Goal: Task Accomplishment & Management: Manage account settings

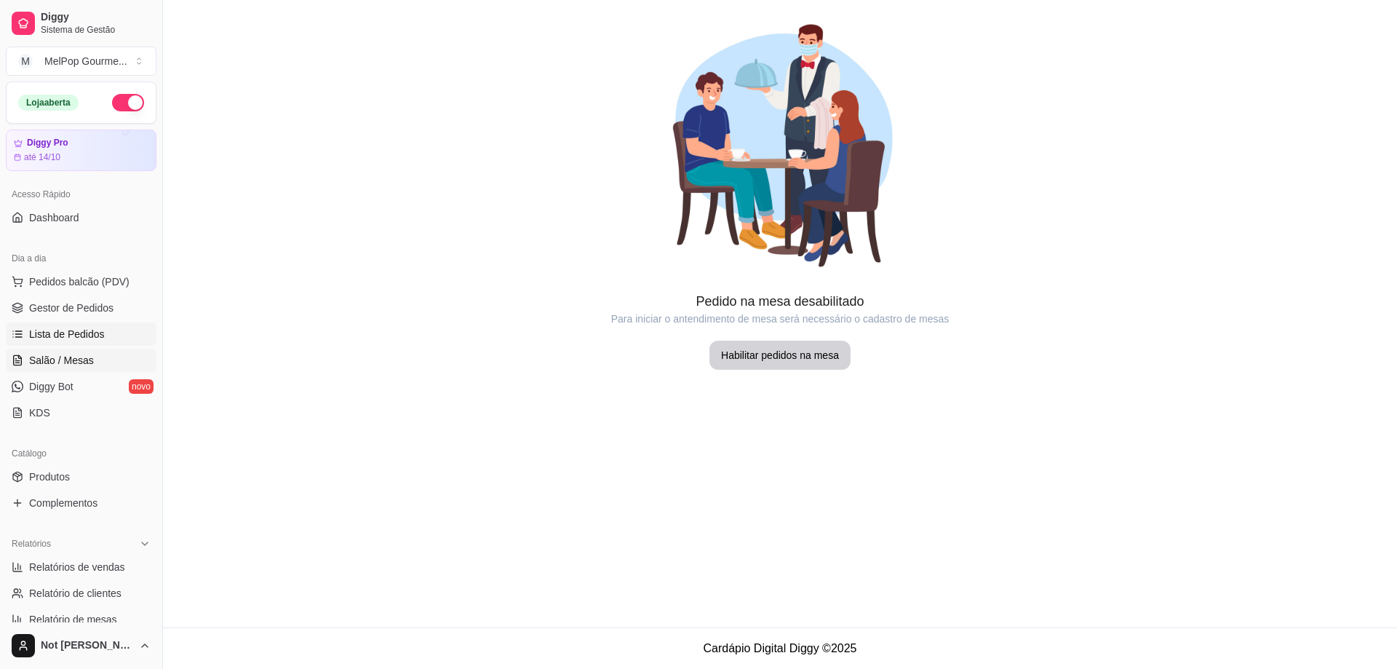
click at [64, 337] on span "Lista de Pedidos" at bounding box center [67, 334] width 76 height 15
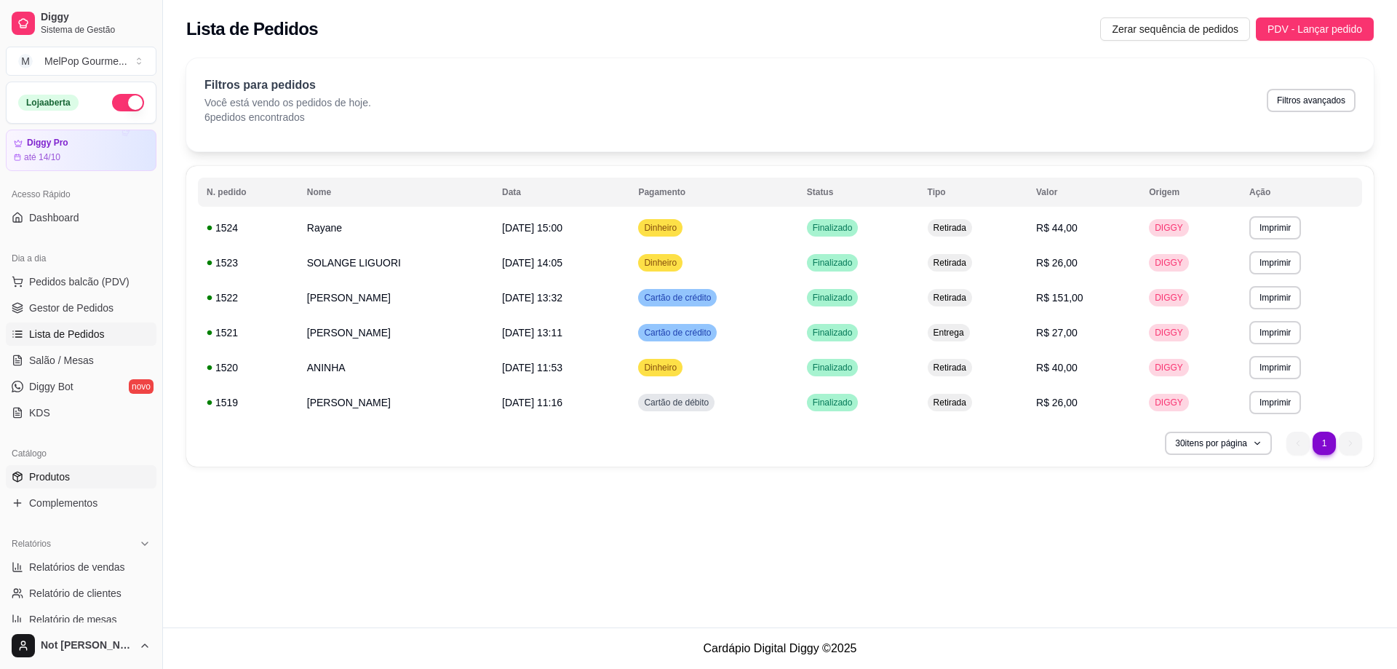
click at [54, 474] on span "Produtos" at bounding box center [49, 476] width 41 height 15
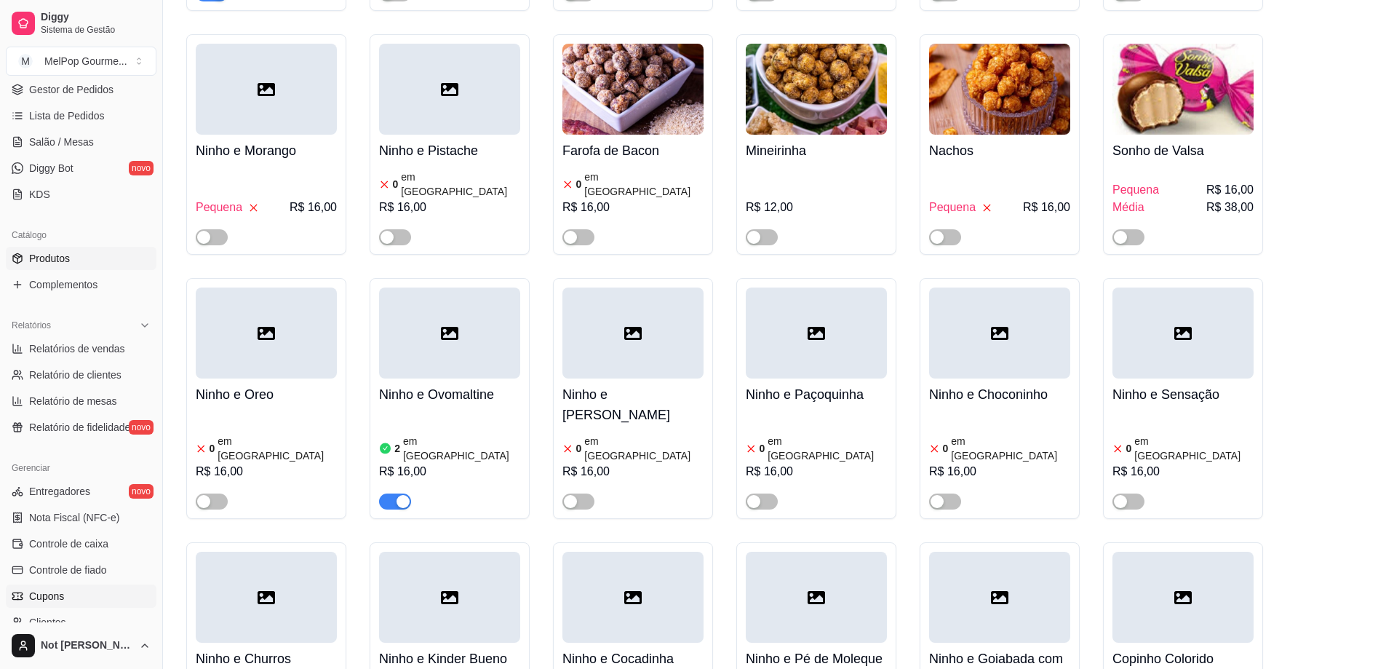
scroll to position [291, 0]
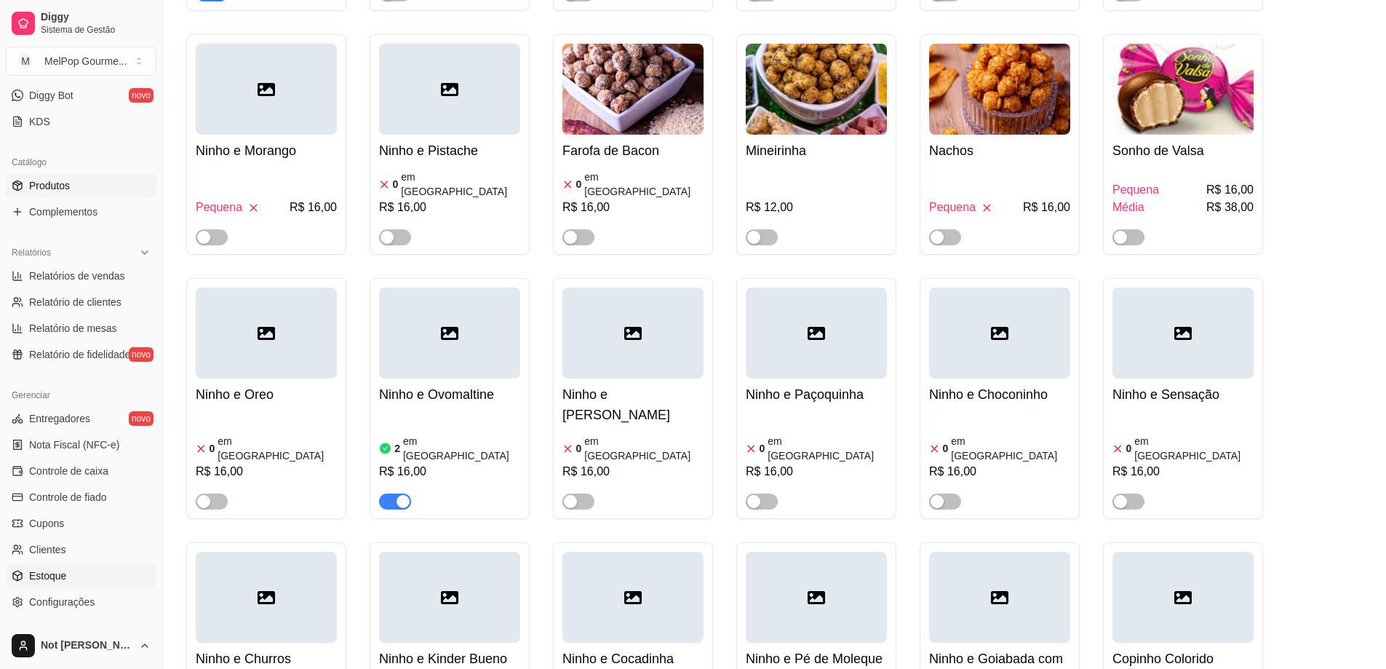
click at [55, 579] on span "Estoque" at bounding box center [47, 575] width 37 height 15
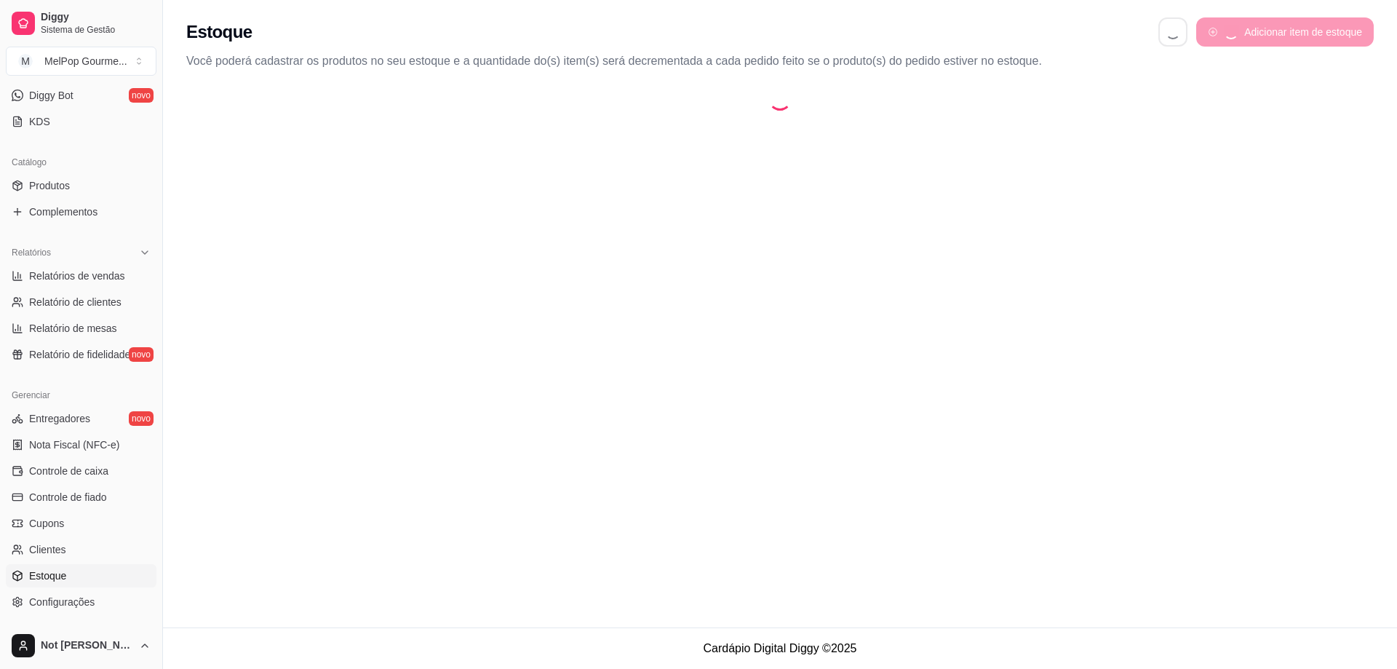
select select "QUANTITY_ORDER"
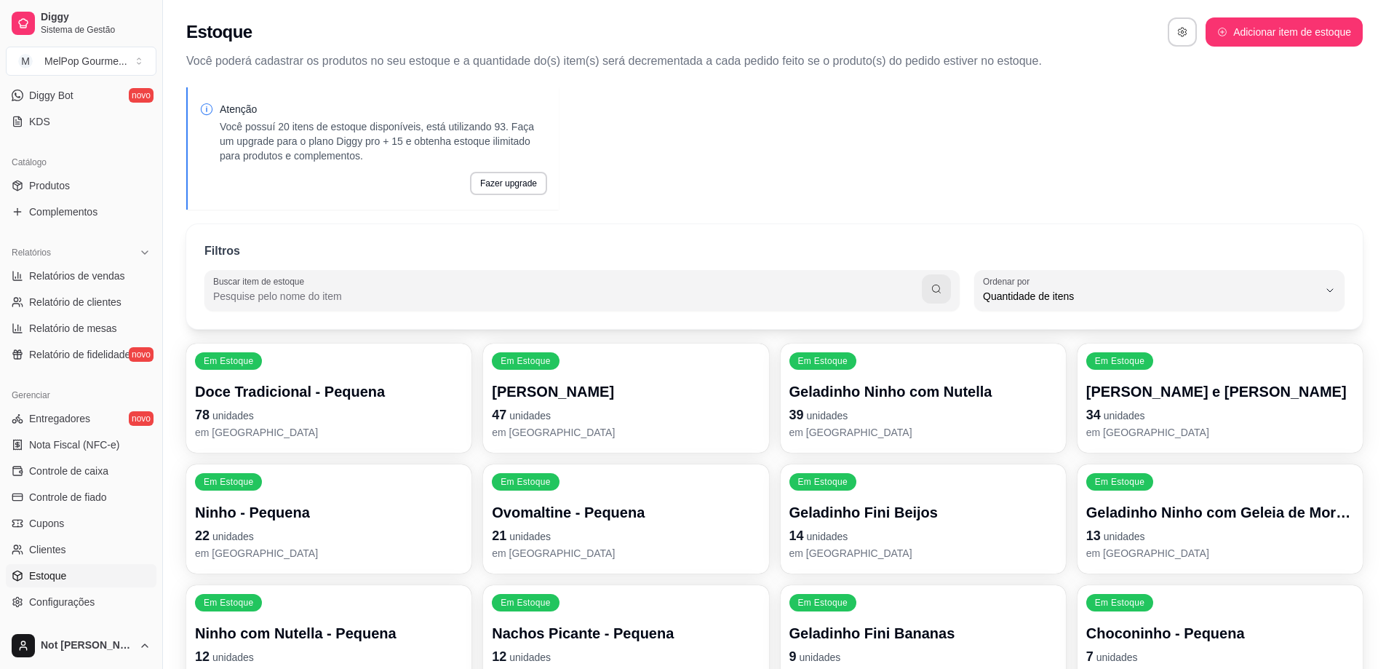
scroll to position [14, 0]
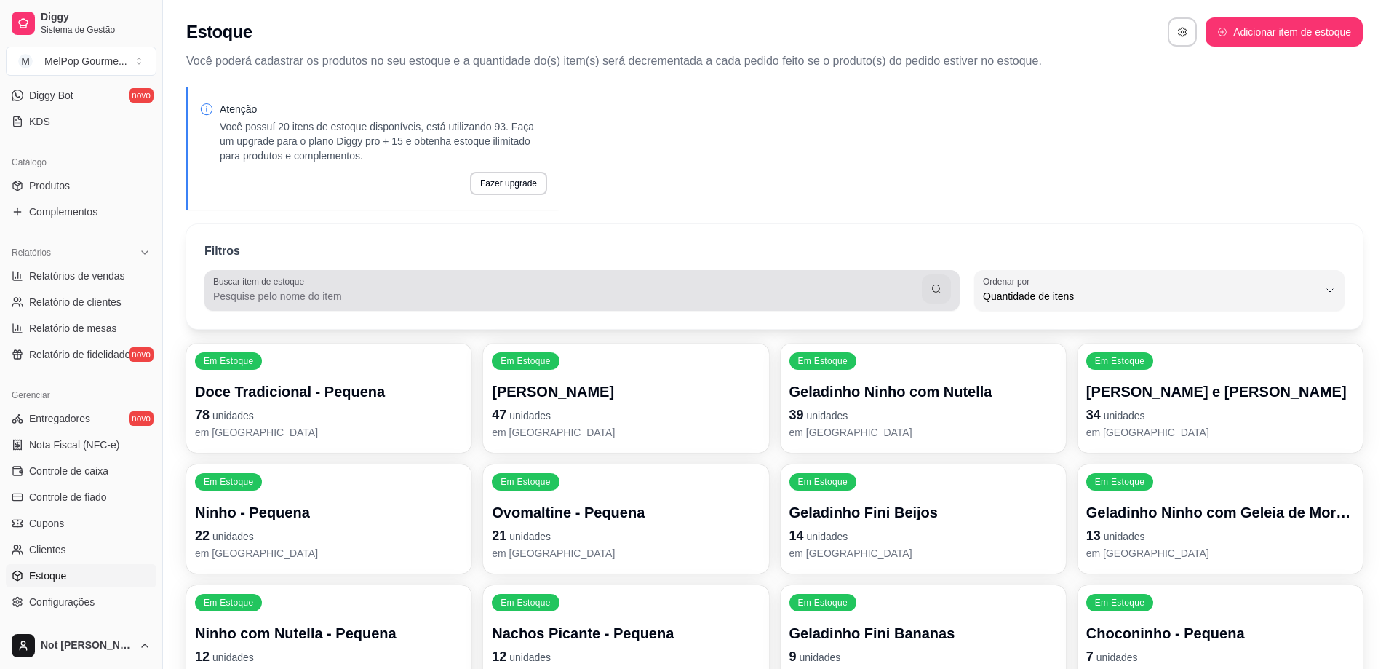
click at [406, 288] on div at bounding box center [582, 290] width 738 height 29
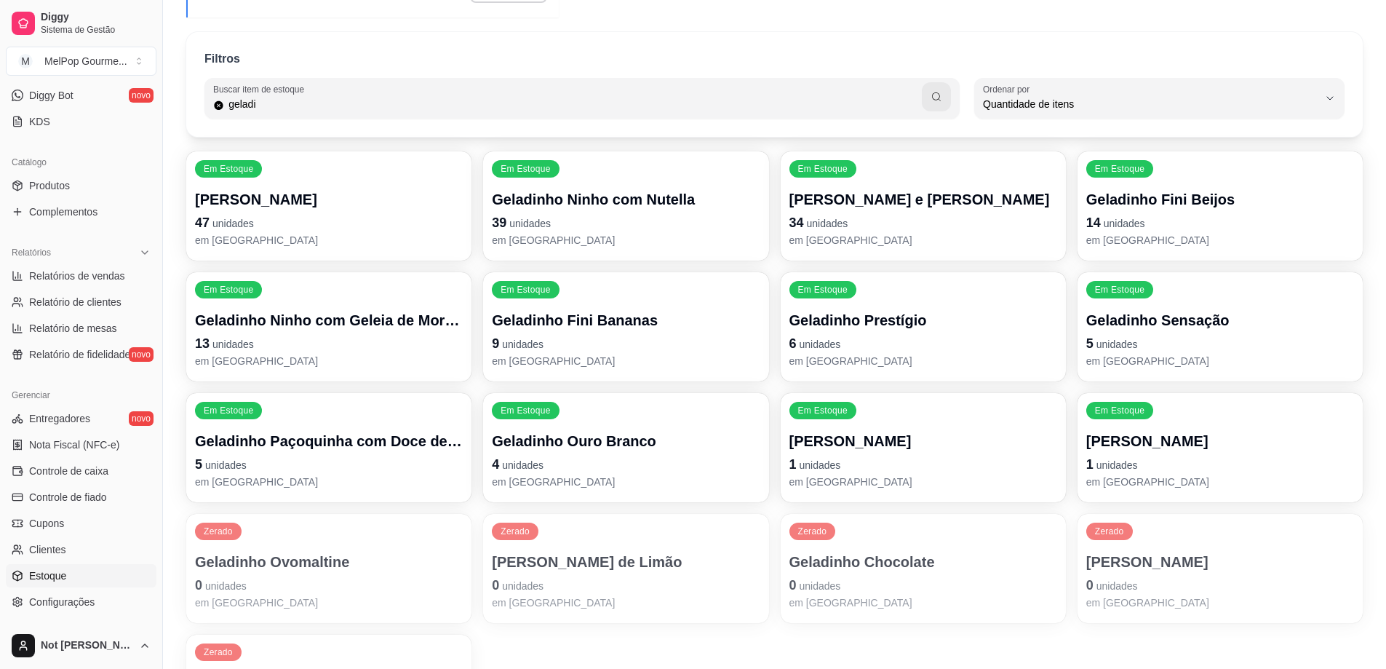
scroll to position [218, 0]
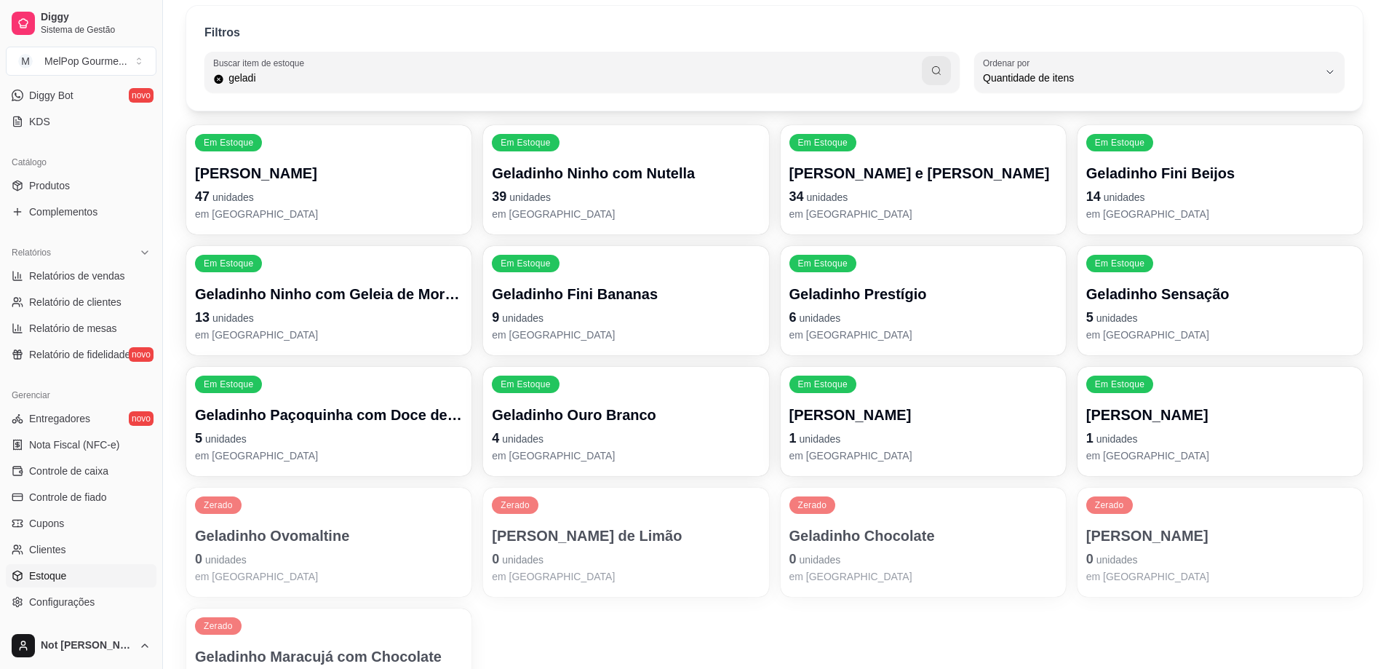
click at [300, 84] on input "geladi" at bounding box center [573, 78] width 698 height 15
type input "g"
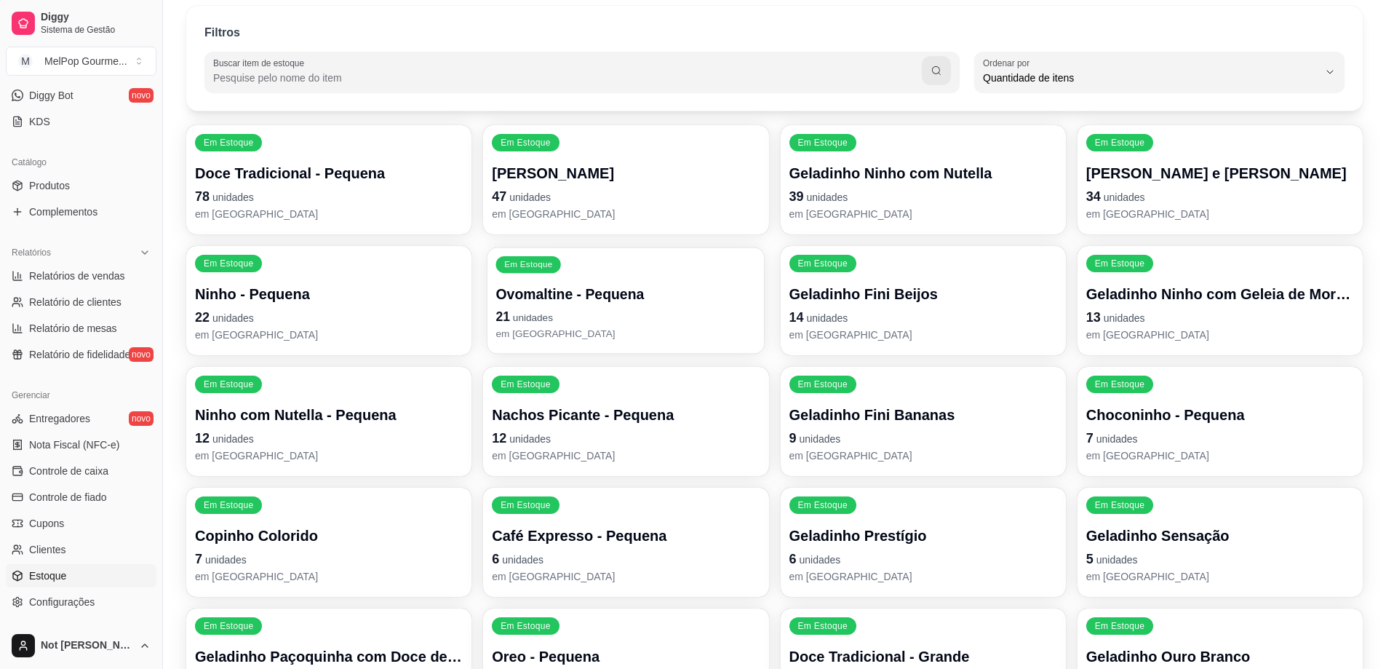
click at [594, 295] on p "Ovomaltine - Pequena" at bounding box center [626, 294] width 260 height 20
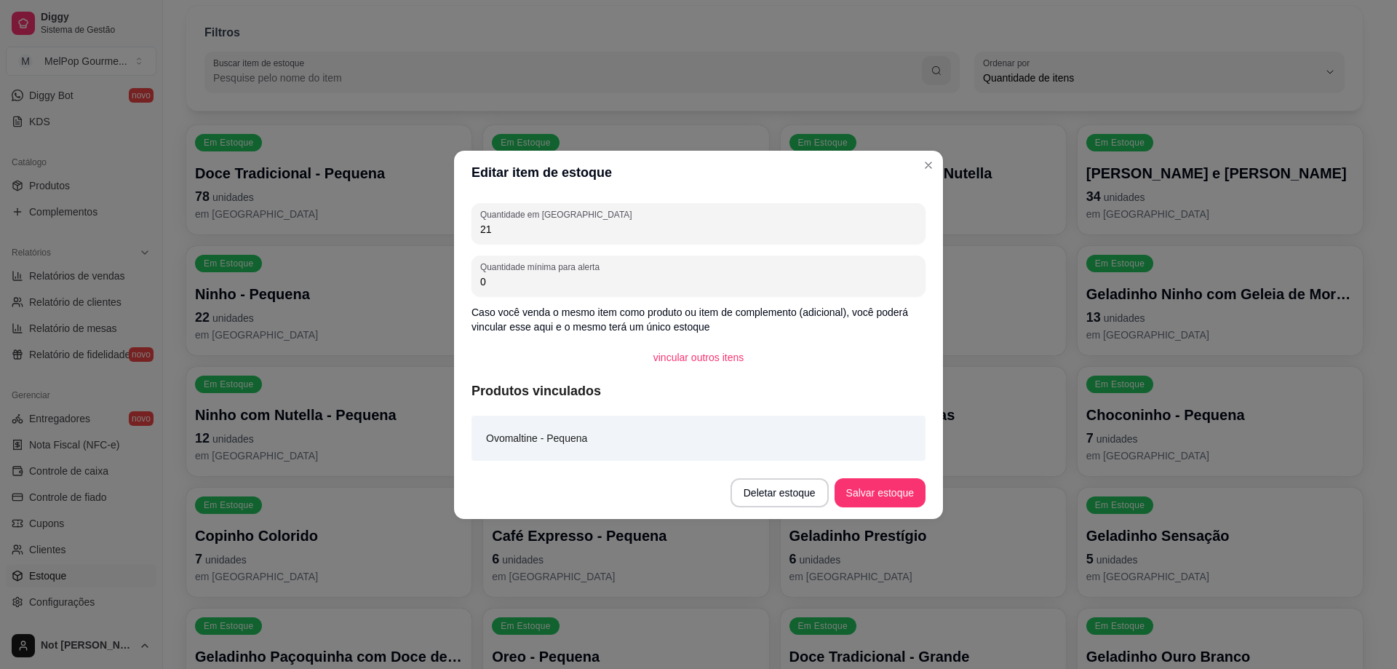
drag, startPoint x: 498, startPoint y: 231, endPoint x: 474, endPoint y: 239, distance: 25.1
click at [474, 239] on div "Quantidade em estoque 21" at bounding box center [698, 223] width 454 height 41
type input "15"
click at [895, 490] on button "Salvar estoque" at bounding box center [879, 492] width 89 height 28
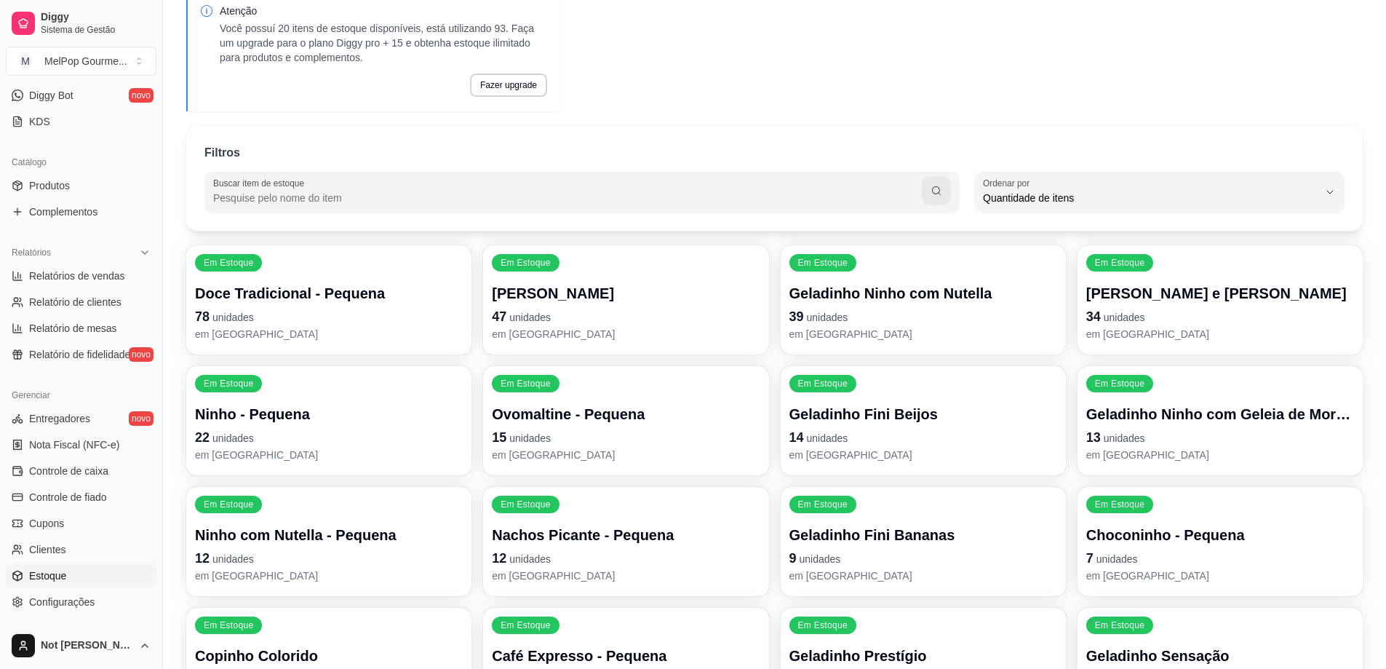
scroll to position [0, 0]
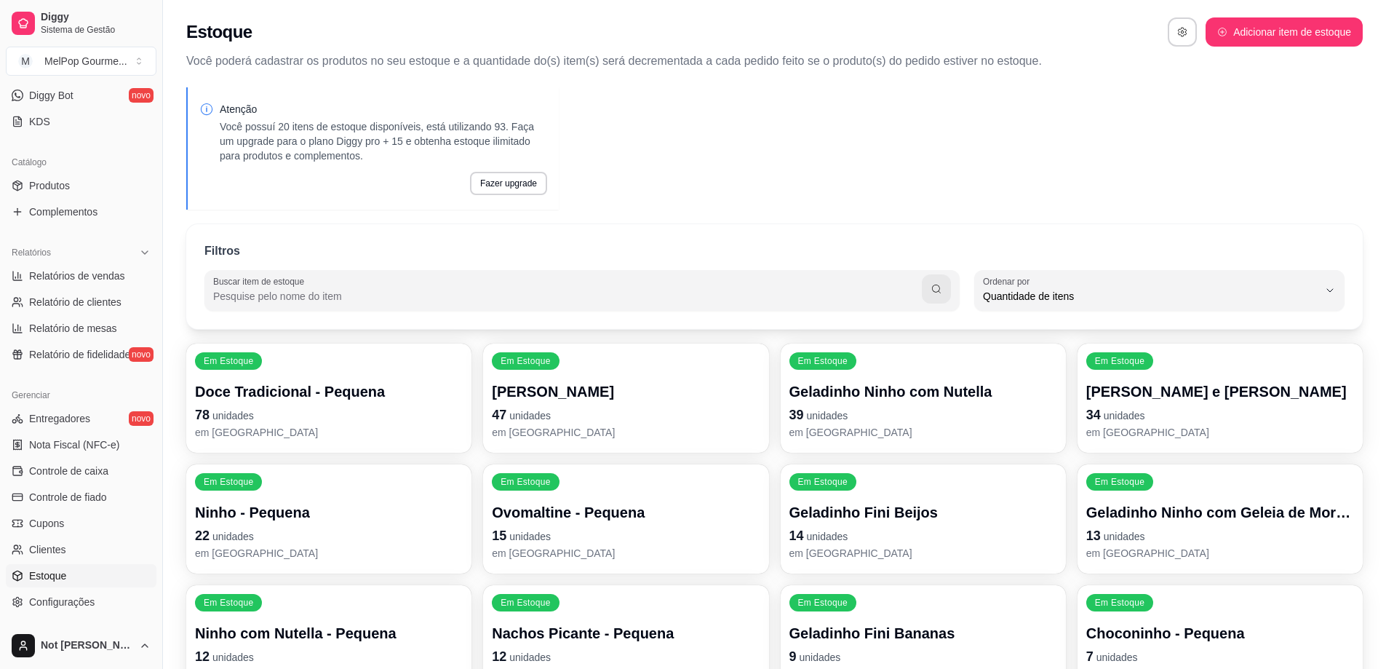
click at [415, 301] on input "Buscar item de estoque" at bounding box center [567, 296] width 709 height 15
type input "média"
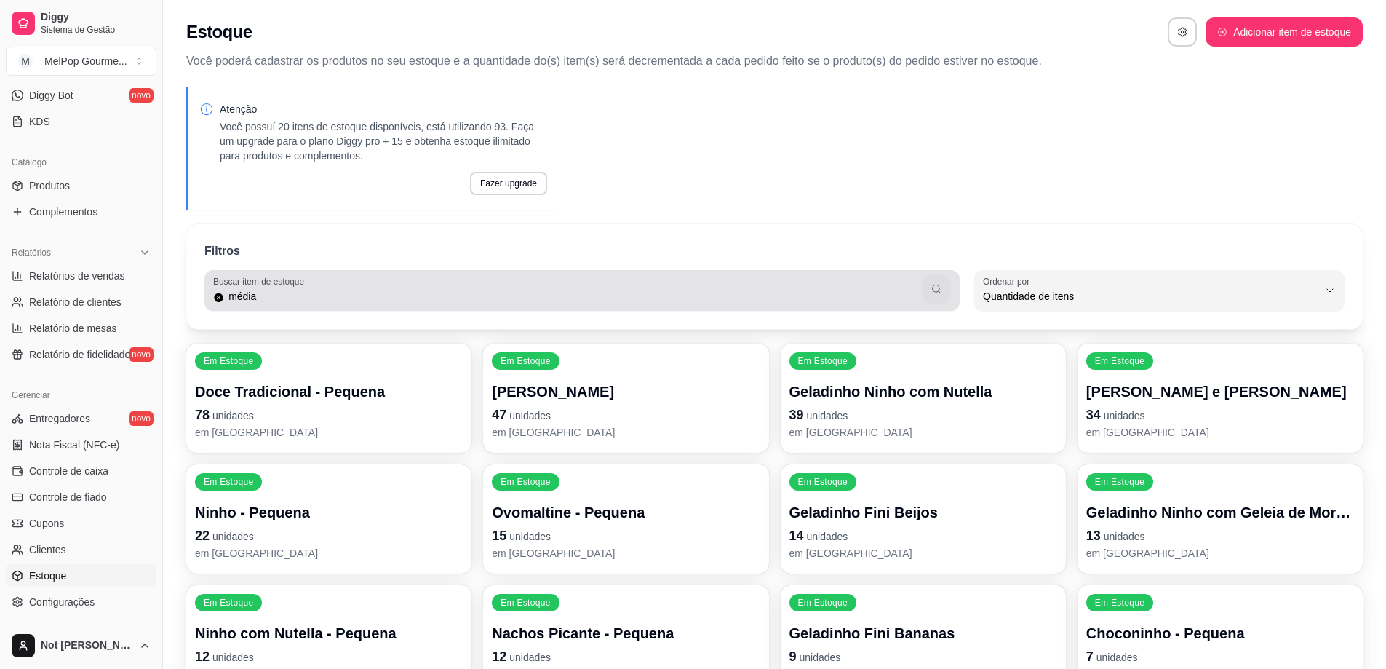
click at [938, 287] on icon "button" at bounding box center [936, 289] width 12 height 12
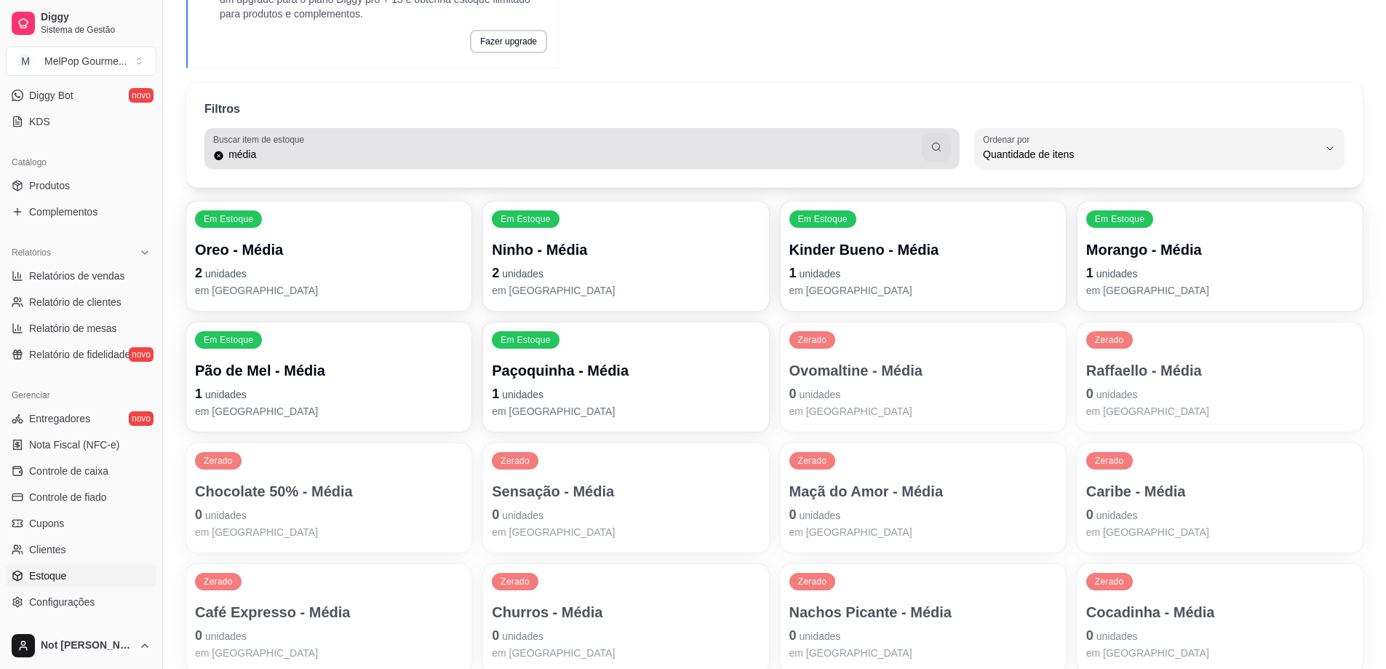
scroll to position [146, 0]
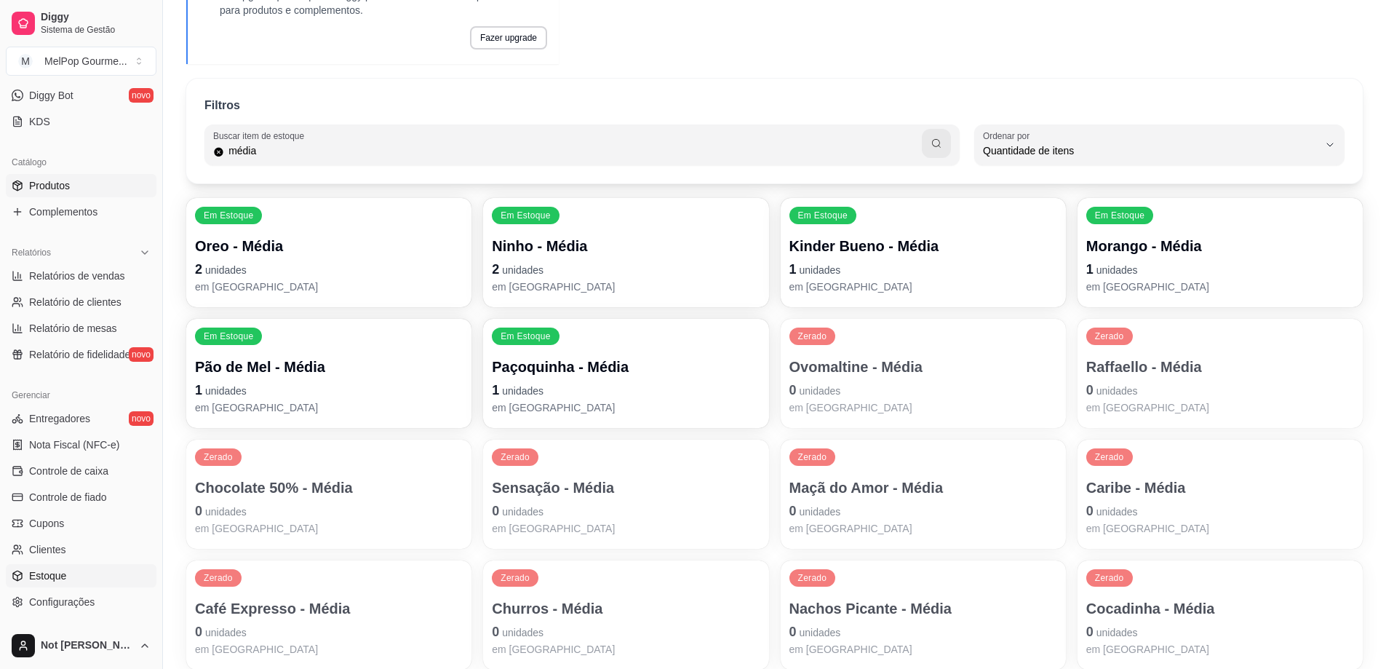
click at [61, 191] on span "Produtos" at bounding box center [49, 185] width 41 height 15
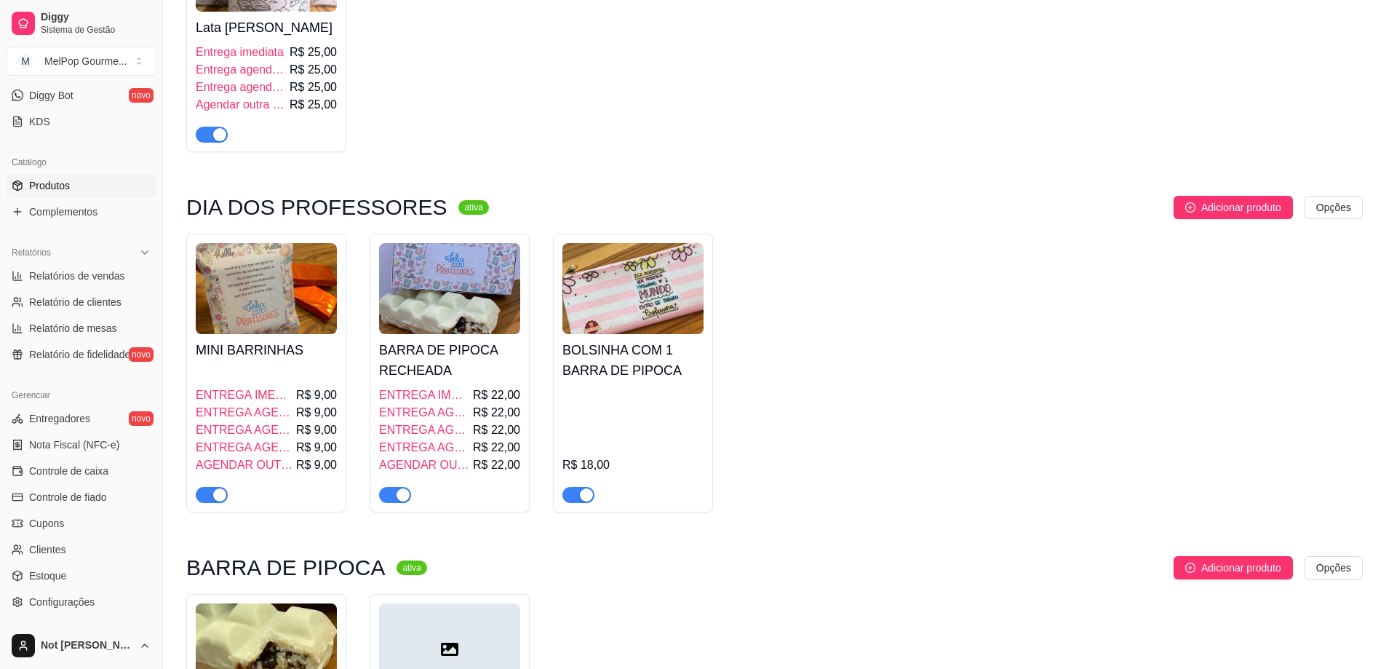
scroll to position [291, 0]
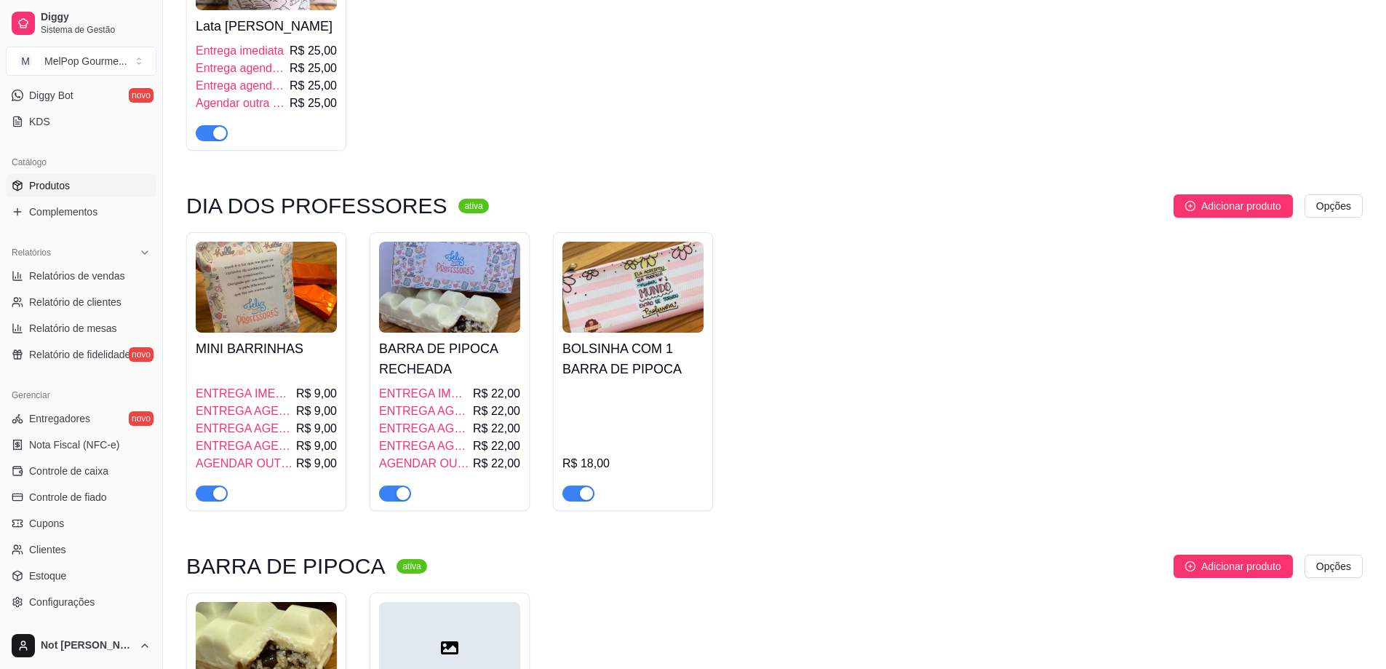
click at [647, 318] on img at bounding box center [632, 287] width 141 height 91
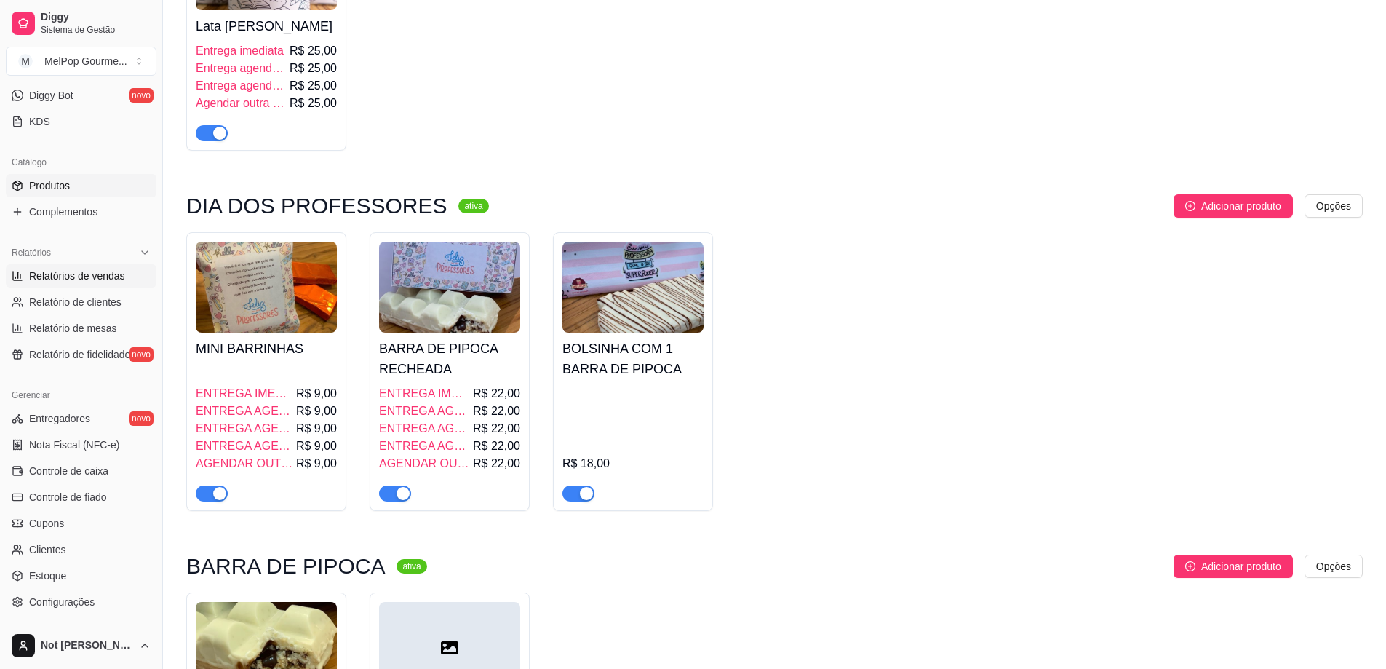
click at [51, 281] on span "Relatórios de vendas" at bounding box center [77, 275] width 96 height 15
select select "ALL"
select select "0"
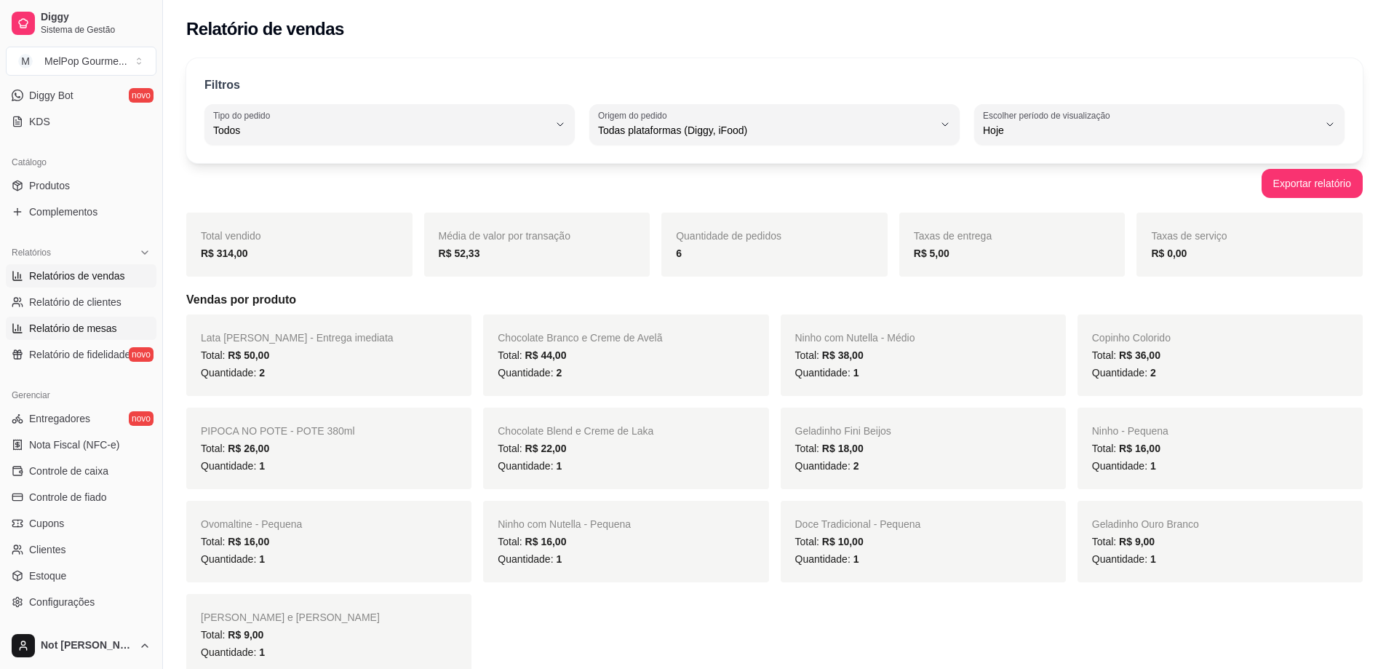
click at [68, 328] on span "Relatório de mesas" at bounding box center [73, 328] width 88 height 15
select select "TOTAL_OF_ORDERS"
select select "7"
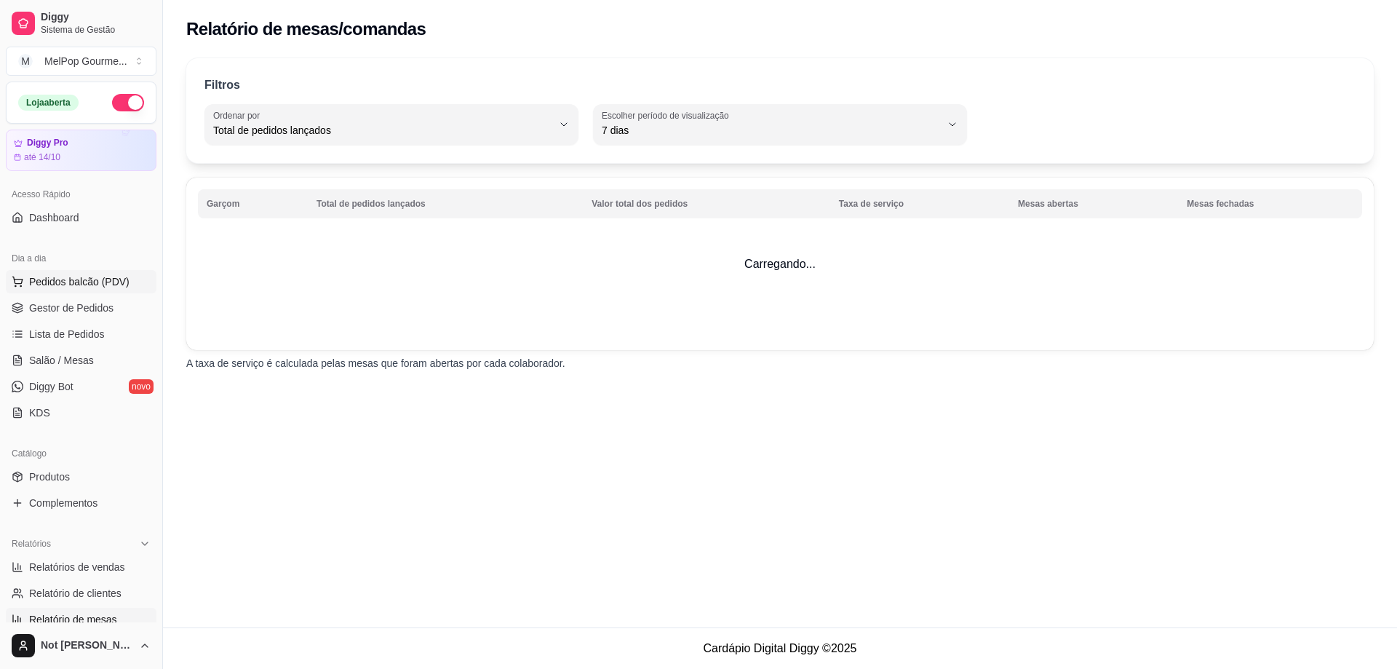
click at [40, 288] on span "Pedidos balcão (PDV)" at bounding box center [79, 281] width 100 height 15
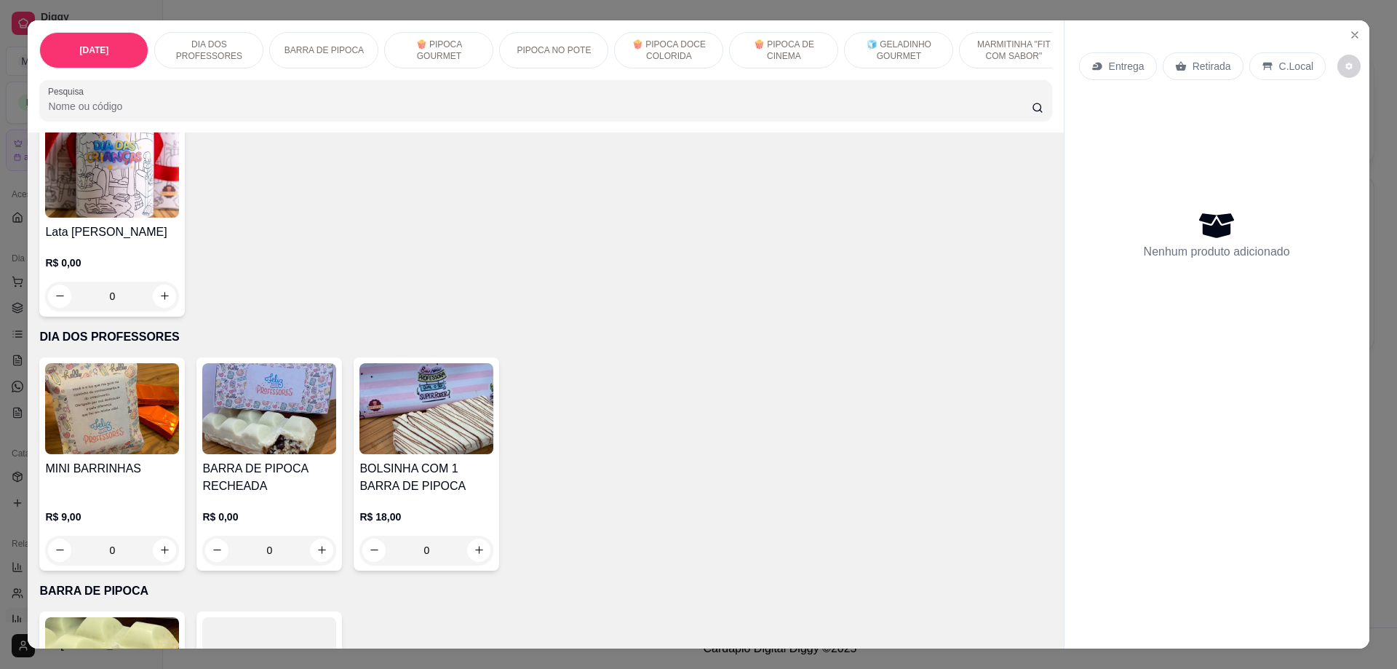
scroll to position [146, 0]
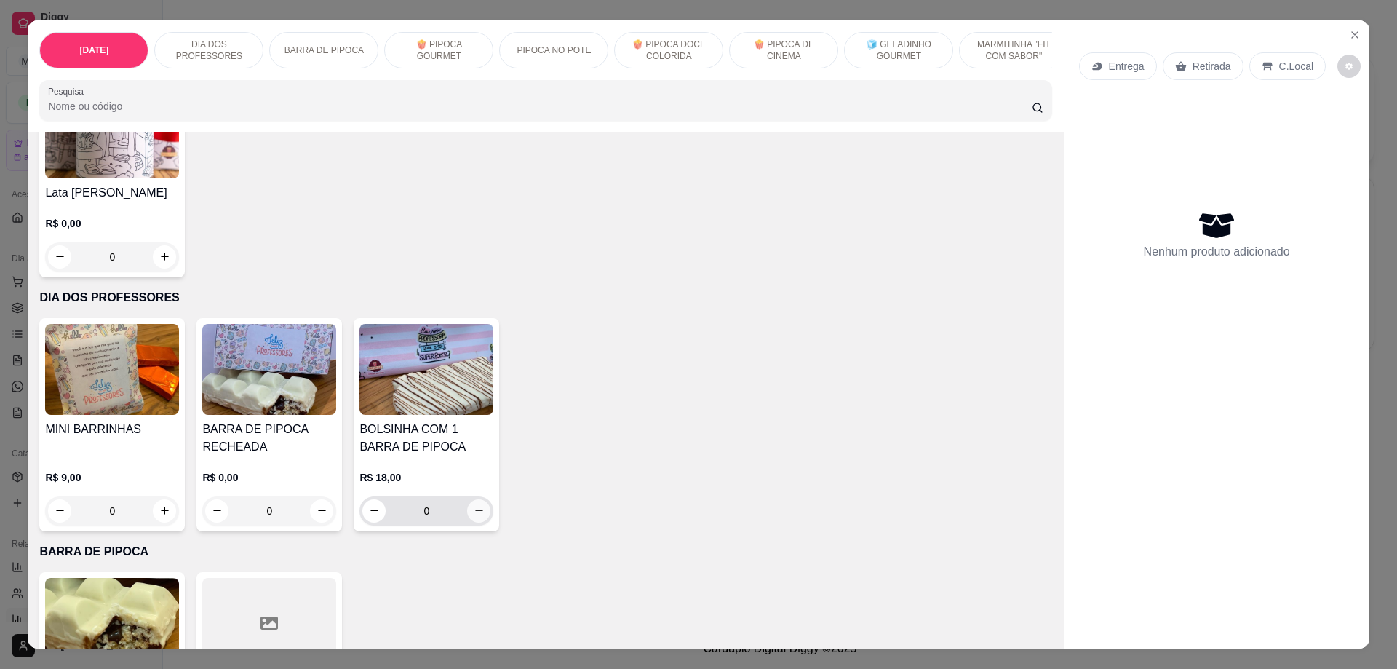
click at [480, 522] on button "increase-product-quantity" at bounding box center [478, 510] width 23 height 23
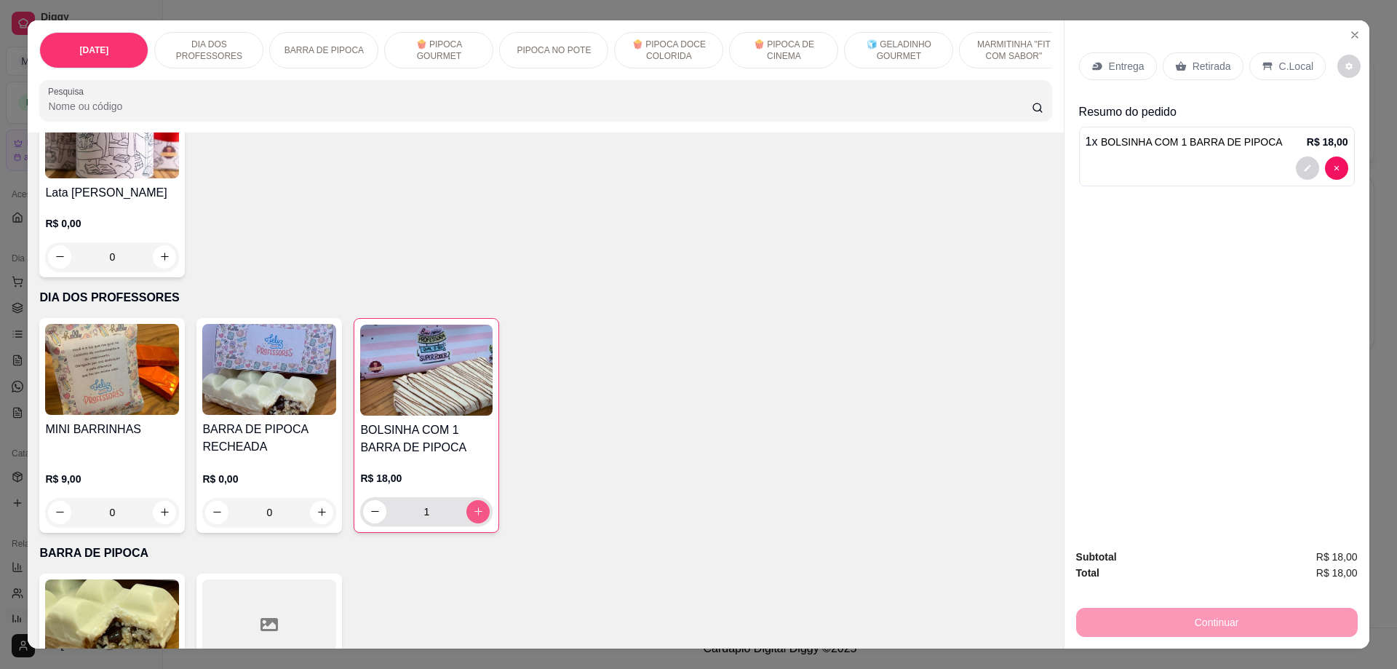
click at [477, 517] on icon "increase-product-quantity" at bounding box center [478, 511] width 11 height 11
type input "2"
click at [1197, 68] on p "Retirada" at bounding box center [1211, 66] width 39 height 15
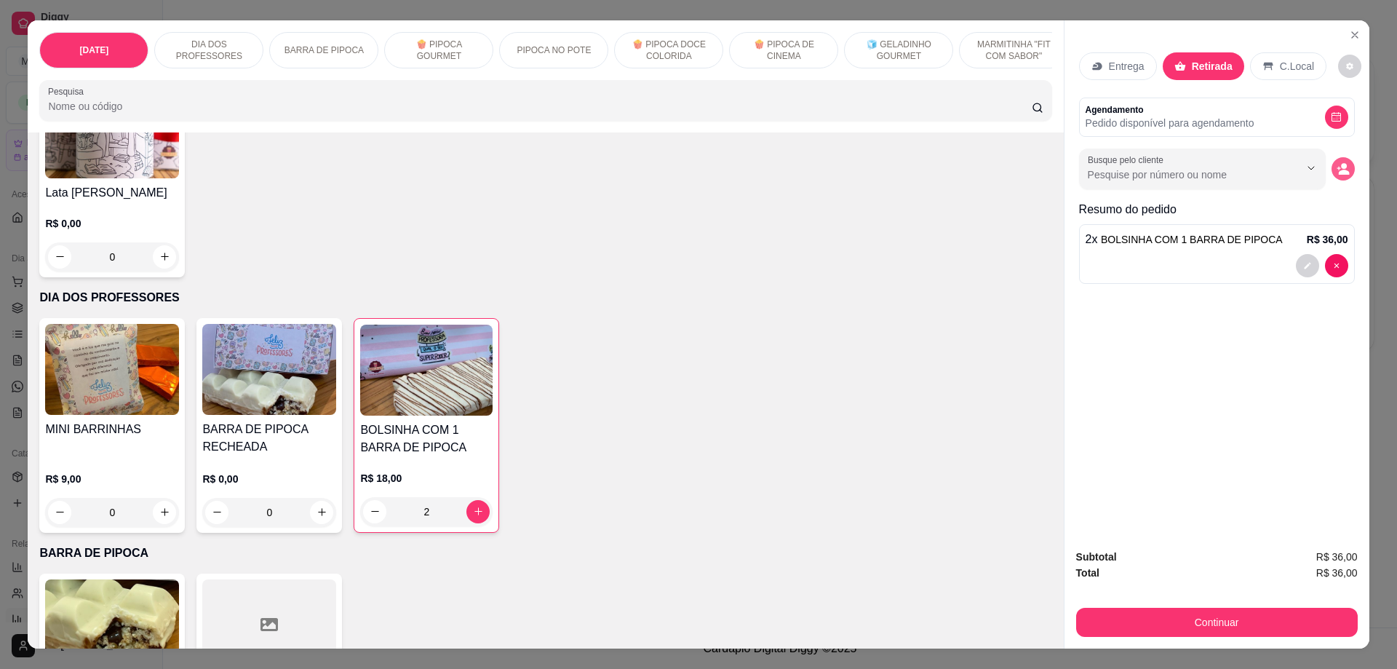
click at [1336, 170] on icon "decrease-product-quantity" at bounding box center [1342, 168] width 13 height 13
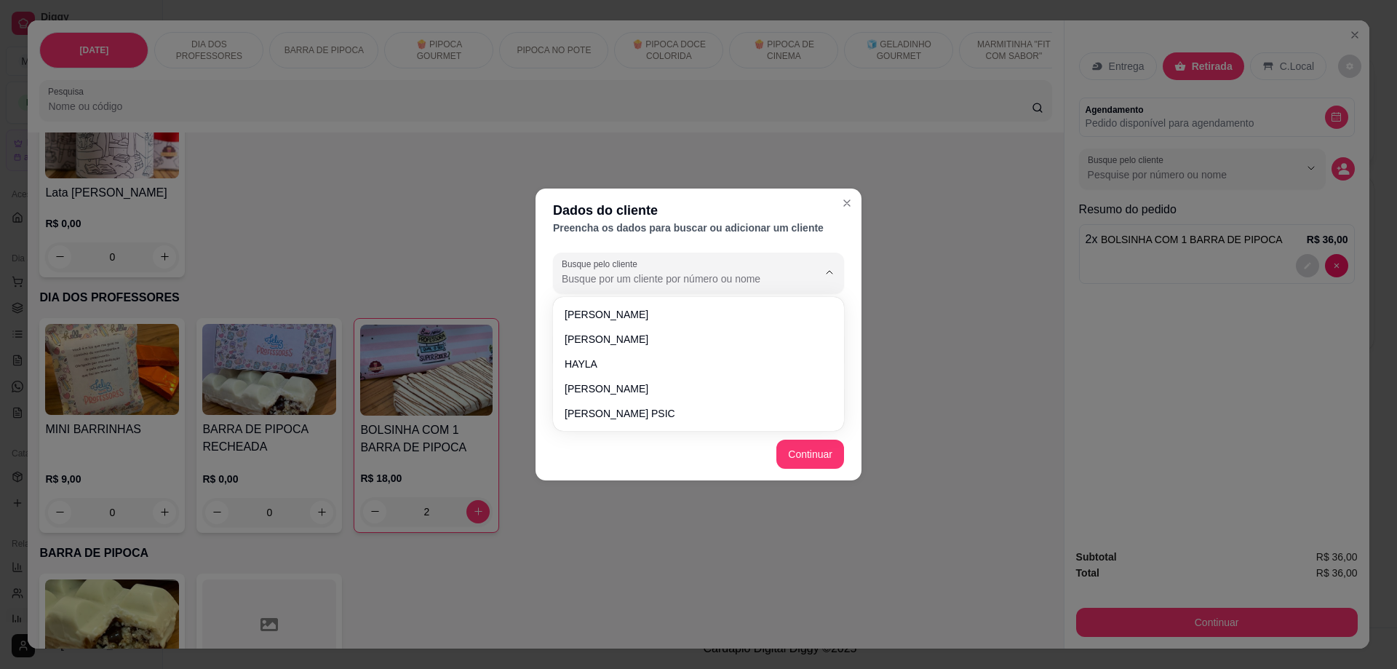
click at [690, 285] on input "Busque pelo cliente" at bounding box center [678, 278] width 233 height 15
type input "isa"
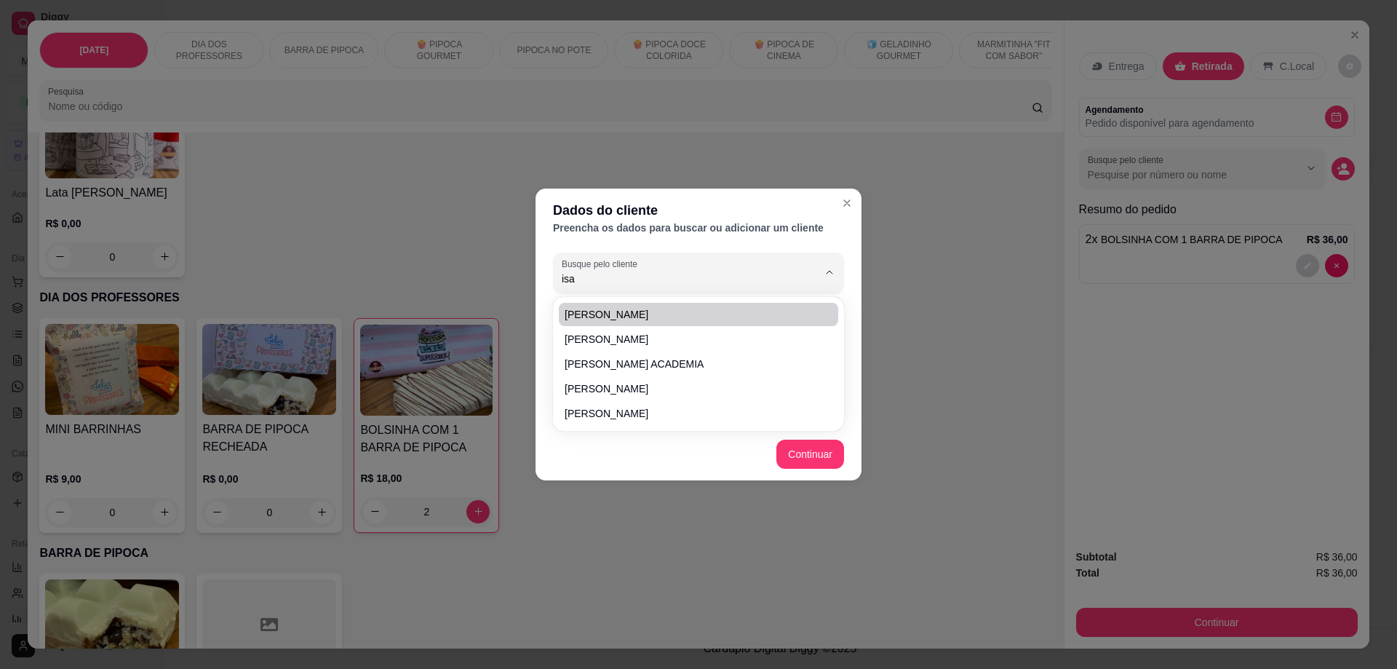
click at [928, 304] on div "Dados do cliente Preencha os dados para buscar ou adicionar um cliente Busque p…" at bounding box center [698, 334] width 1397 height 669
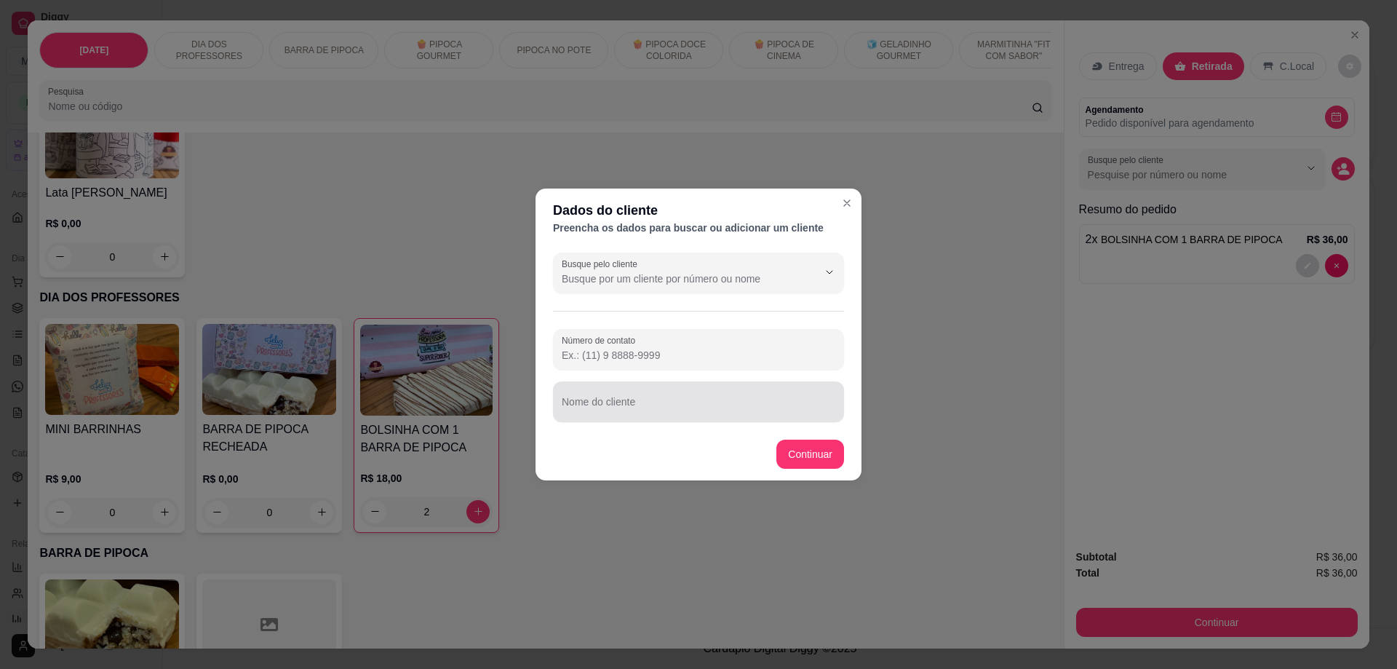
click at [671, 407] on input "Nome do cliente" at bounding box center [699, 407] width 274 height 15
click at [661, 352] on input "Número de contato" at bounding box center [699, 355] width 274 height 15
paste input "[PHONE_NUMBER]"
type input "[PHONE_NUMBER]"
click at [654, 410] on input "Nome do cliente" at bounding box center [699, 407] width 274 height 15
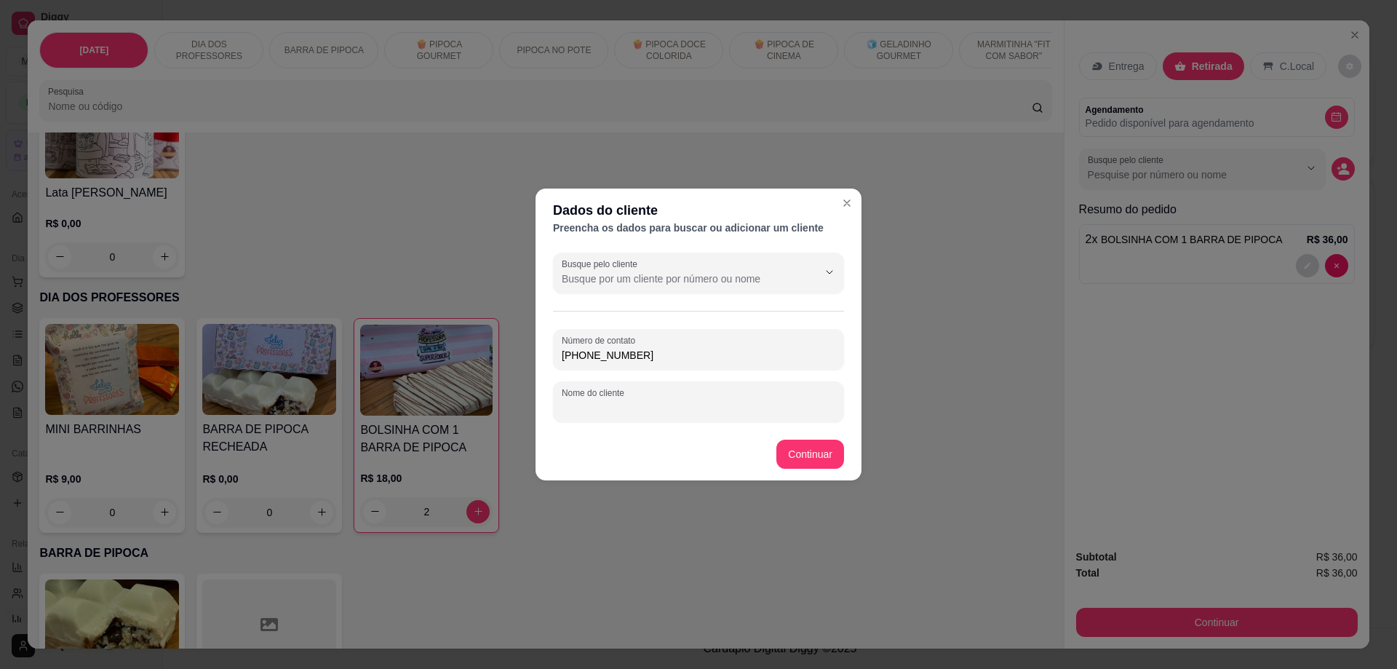
type input "i"
type input "ISA"
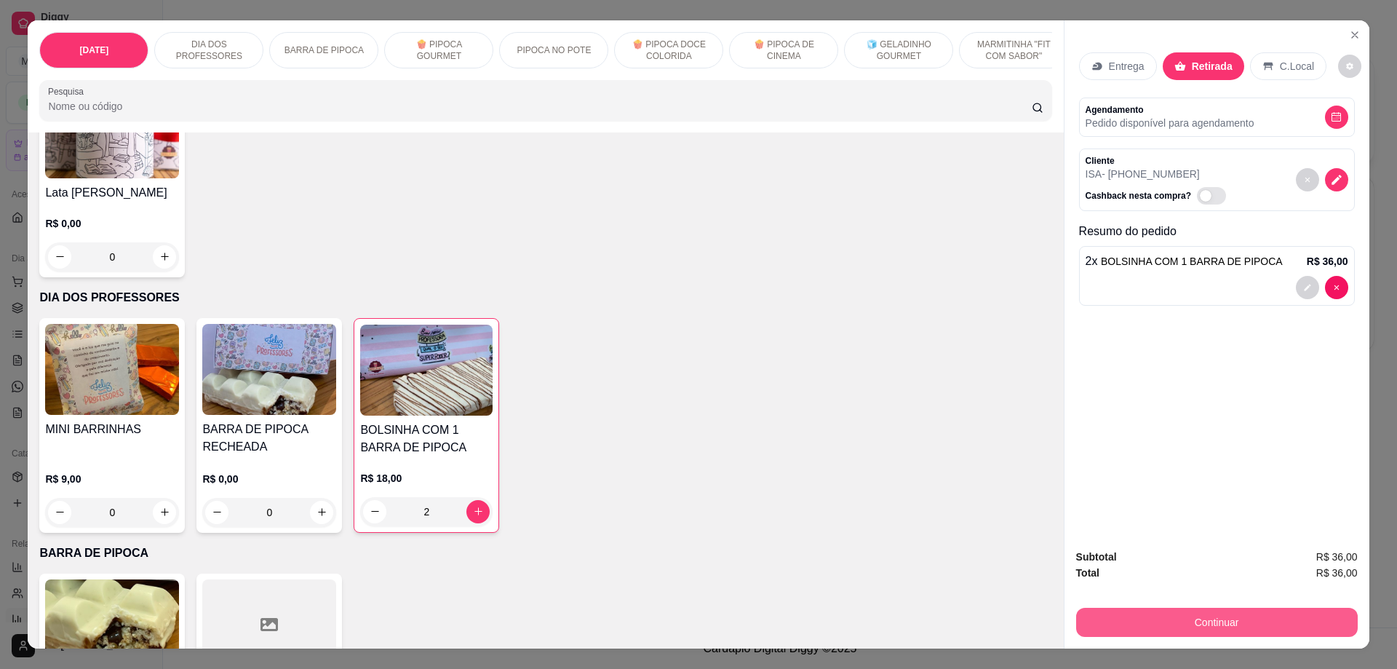
click at [1181, 615] on button "Continuar" at bounding box center [1217, 621] width 282 height 29
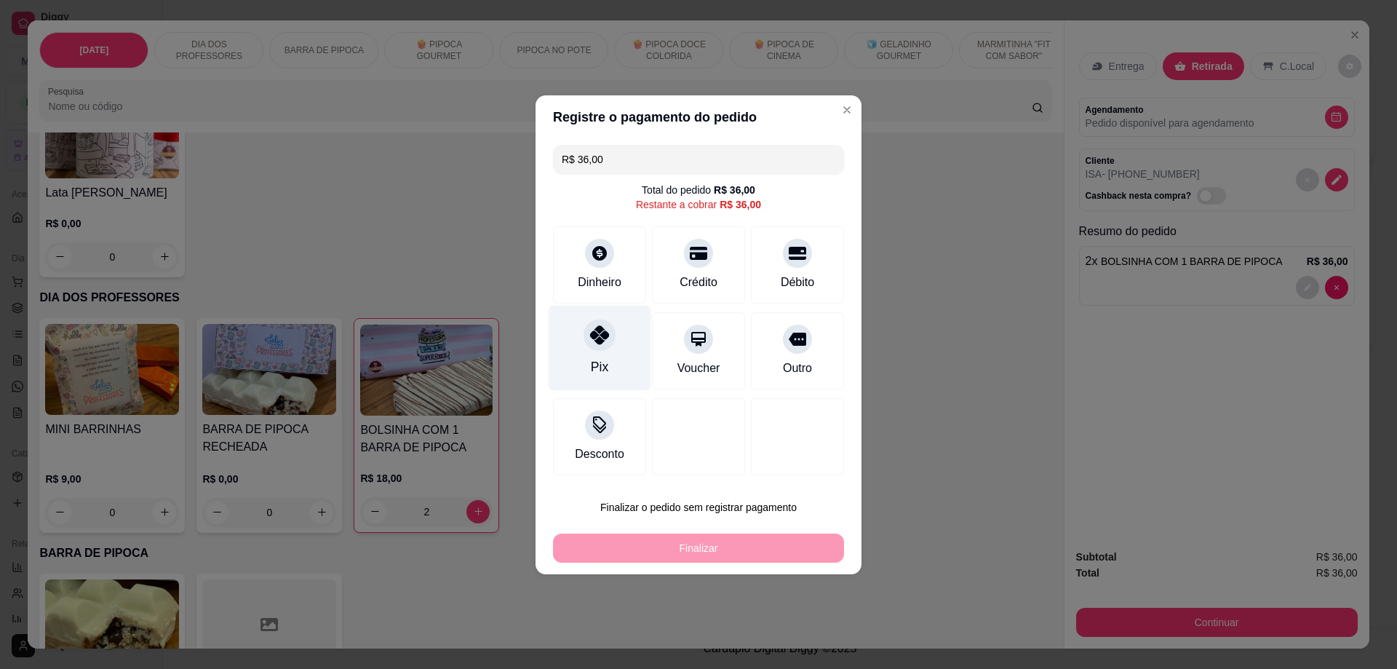
click at [608, 343] on div at bounding box center [599, 335] width 32 height 32
type input "R$ 0,00"
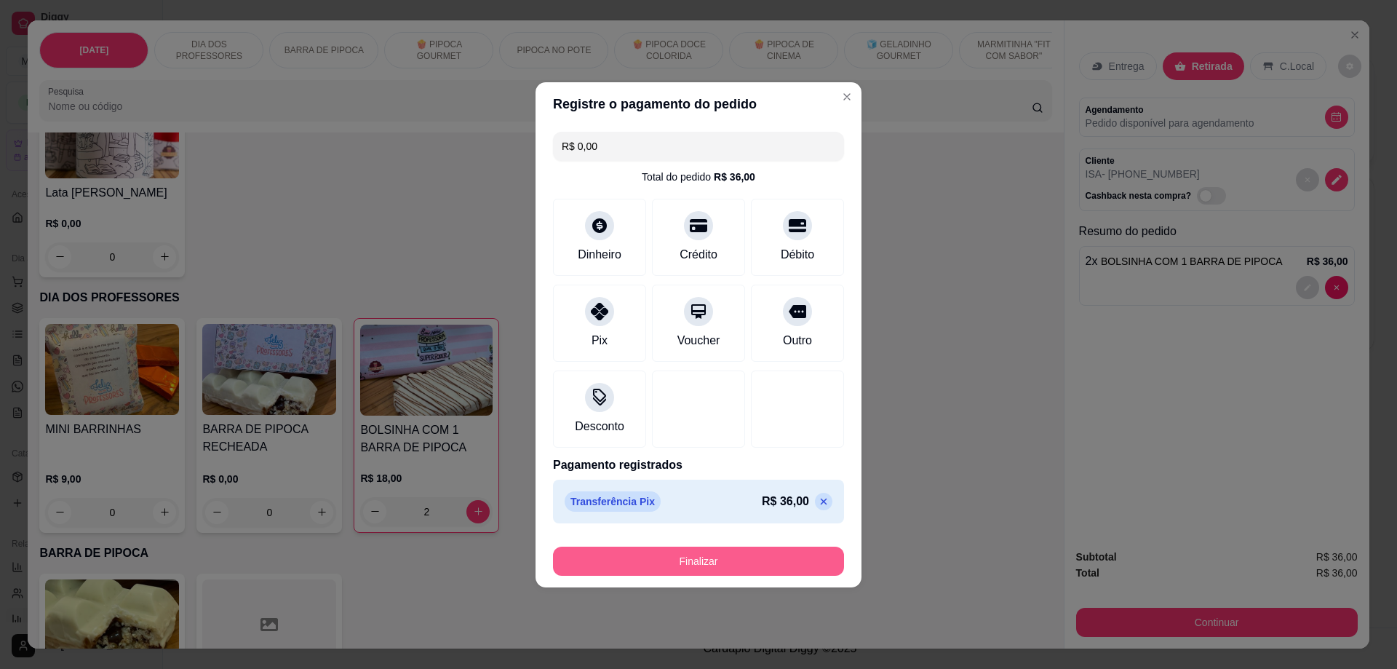
click at [693, 562] on button "Finalizar" at bounding box center [698, 560] width 291 height 29
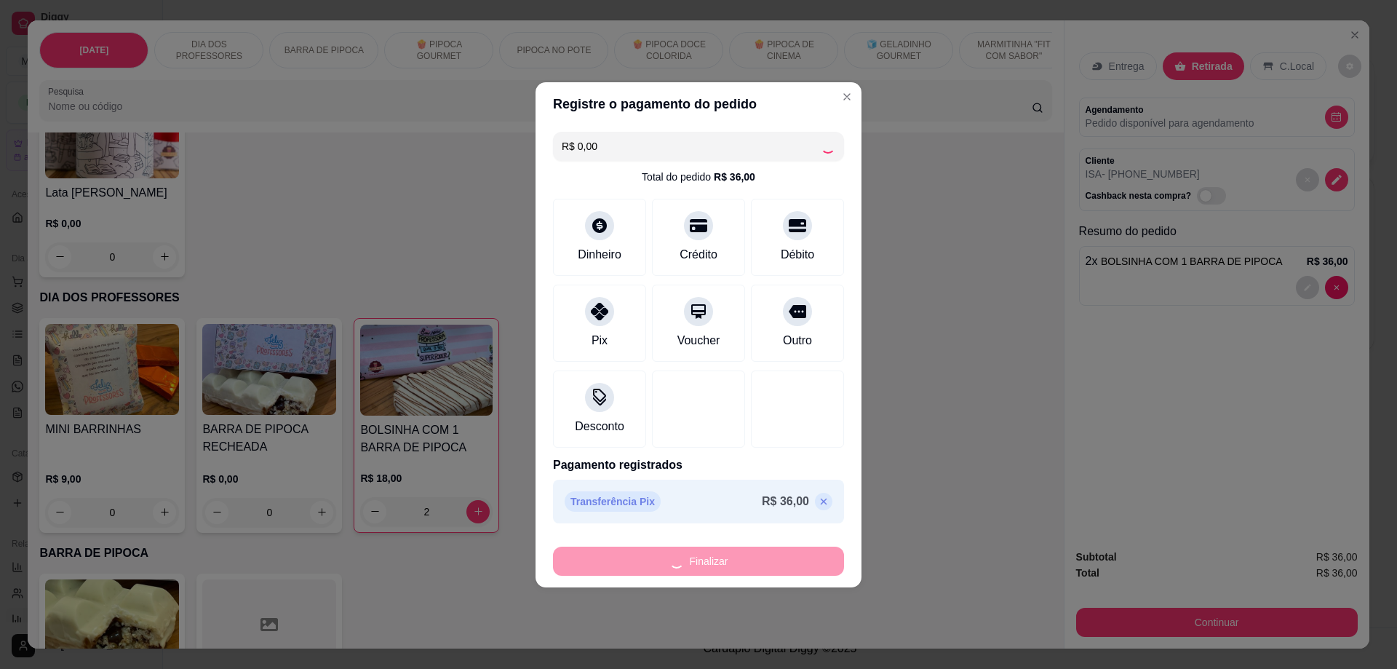
type input "0"
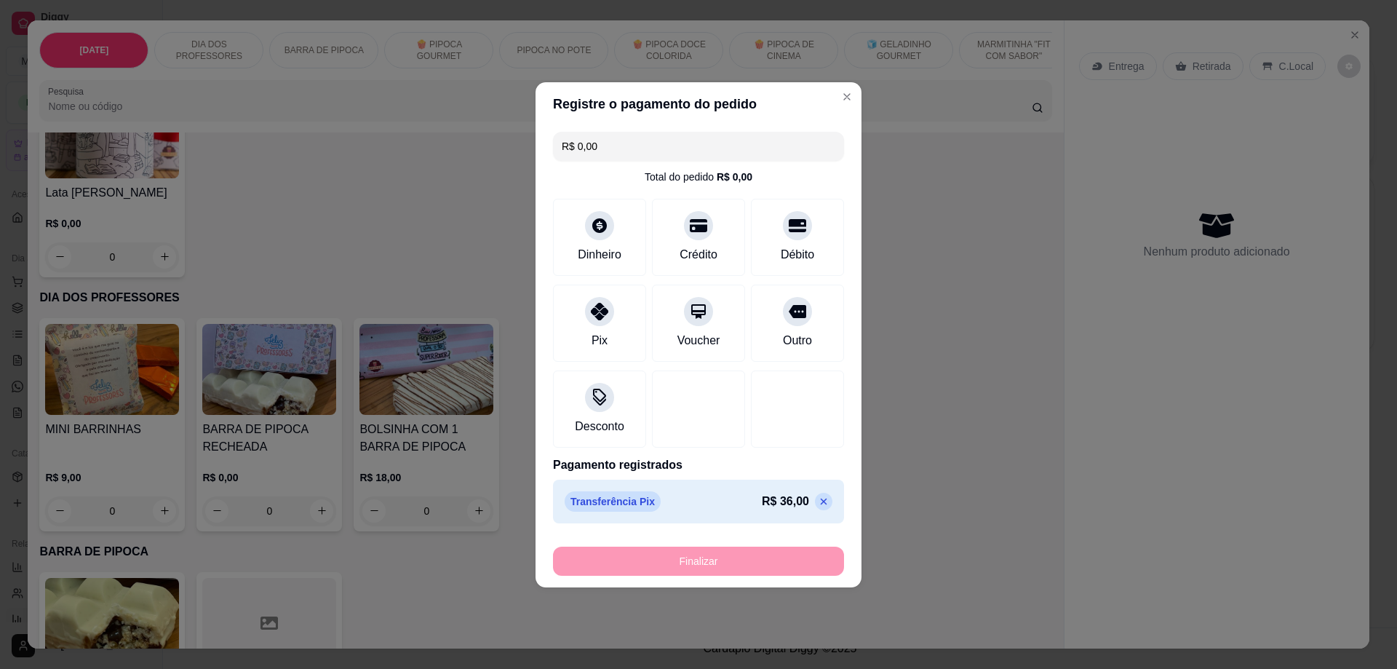
type input "-R$ 36,00"
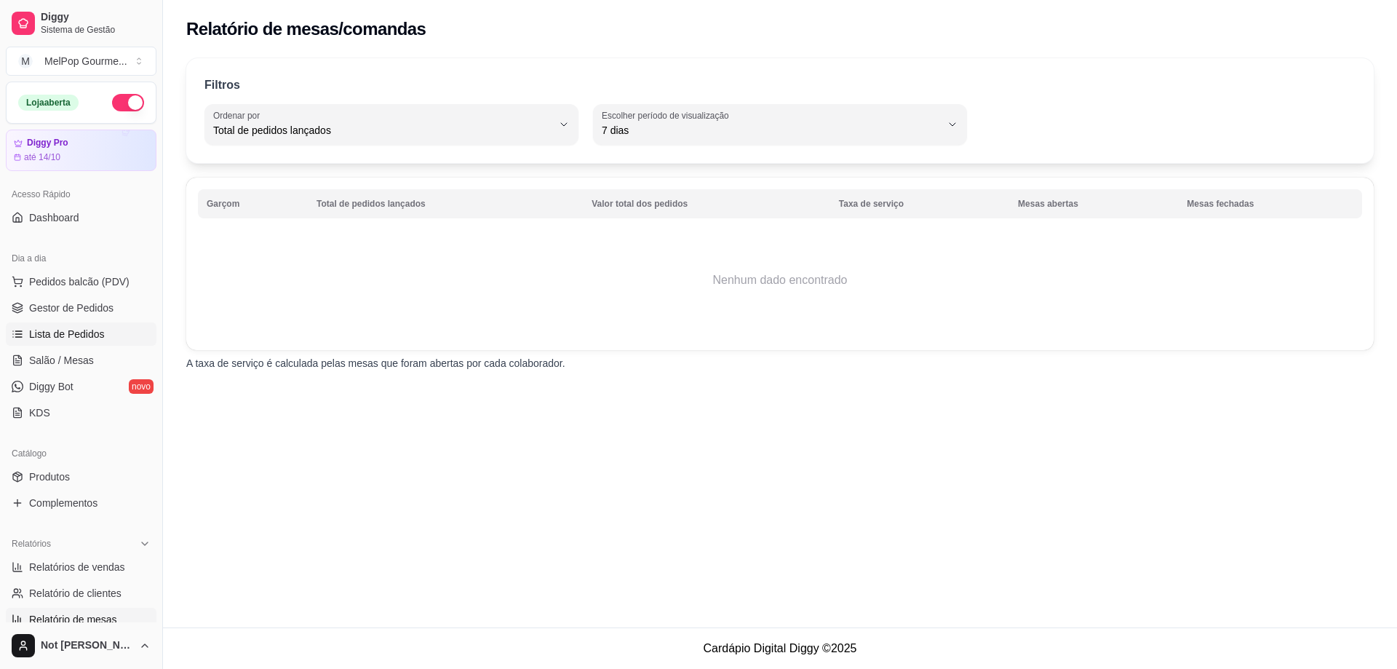
click at [59, 339] on span "Lista de Pedidos" at bounding box center [67, 334] width 76 height 15
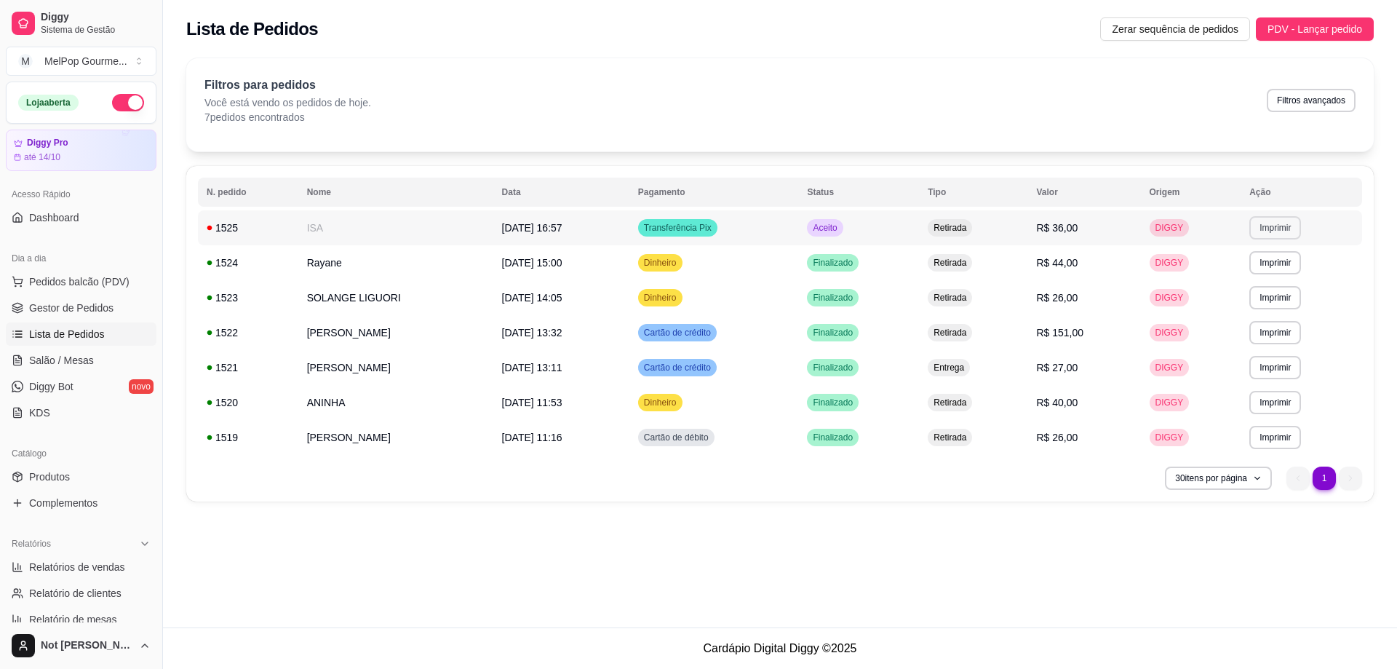
click at [1276, 223] on button "Imprimir" at bounding box center [1275, 227] width 52 height 23
click at [1232, 279] on button "Impressora" at bounding box center [1253, 278] width 102 height 23
click at [517, 226] on span "[DATE] 16:57" at bounding box center [532, 228] width 60 height 12
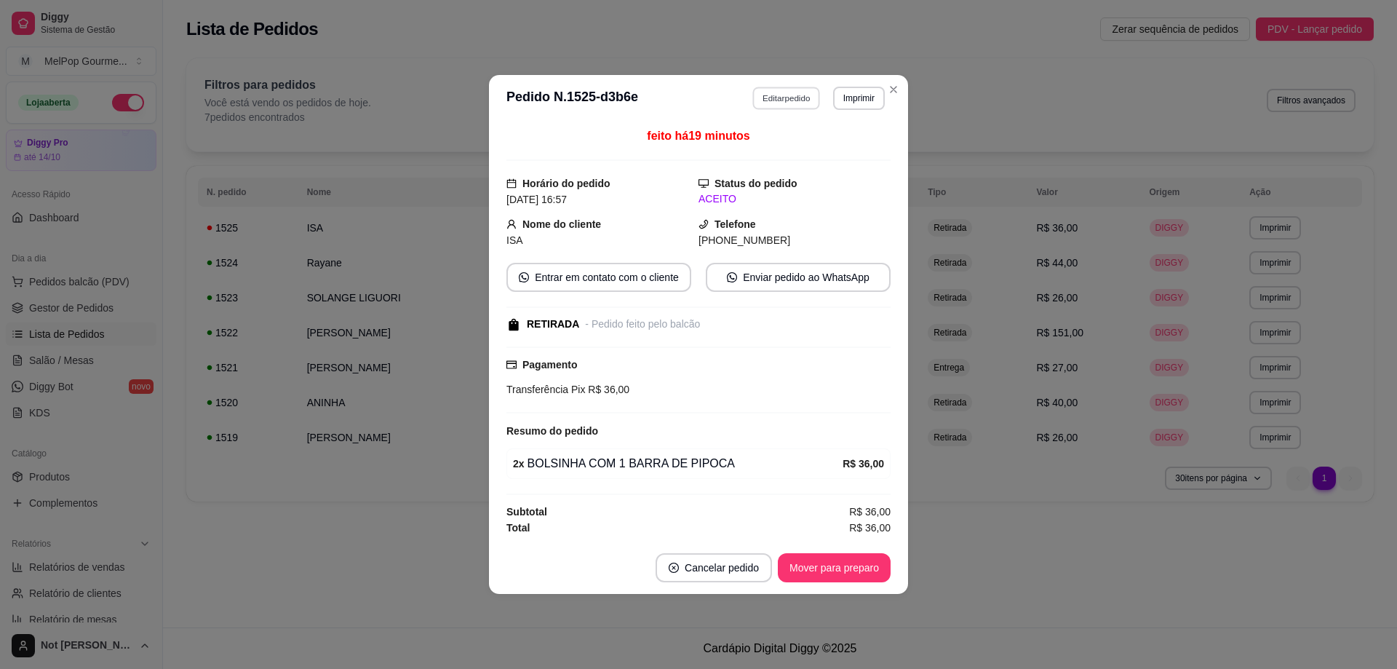
click at [796, 97] on button "Editar pedido" at bounding box center [787, 98] width 68 height 23
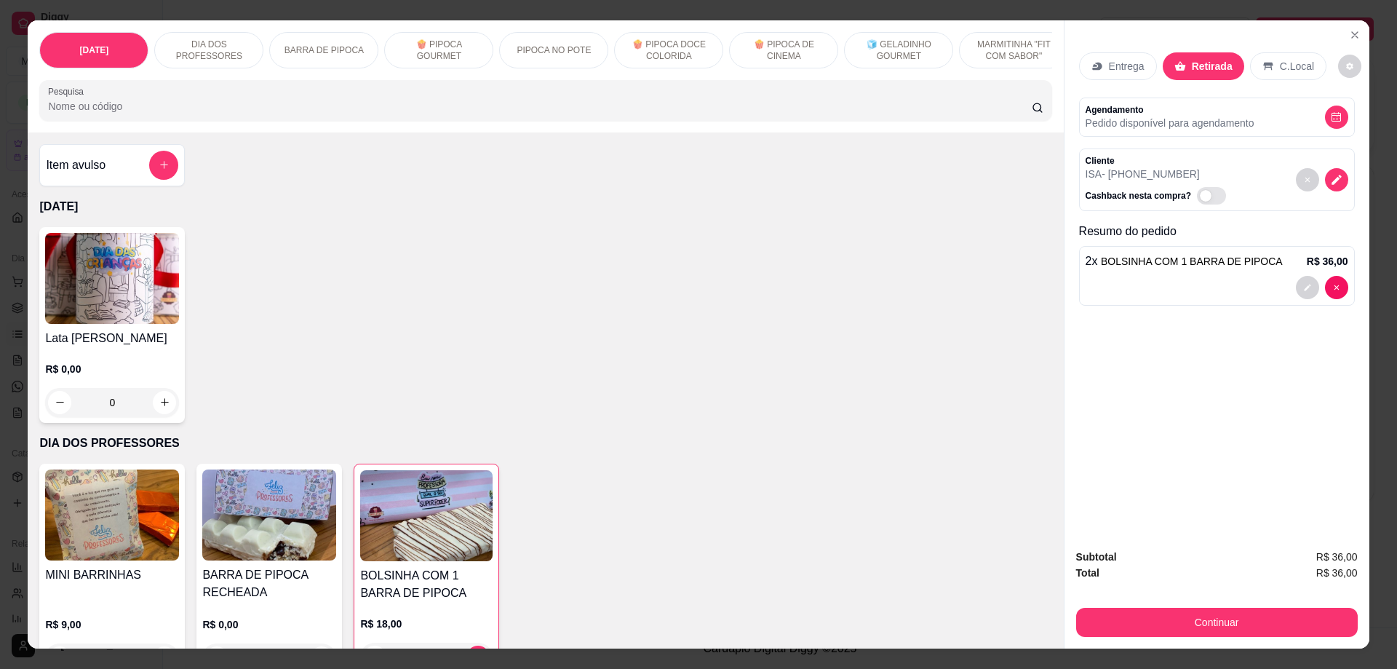
scroll to position [146, 0]
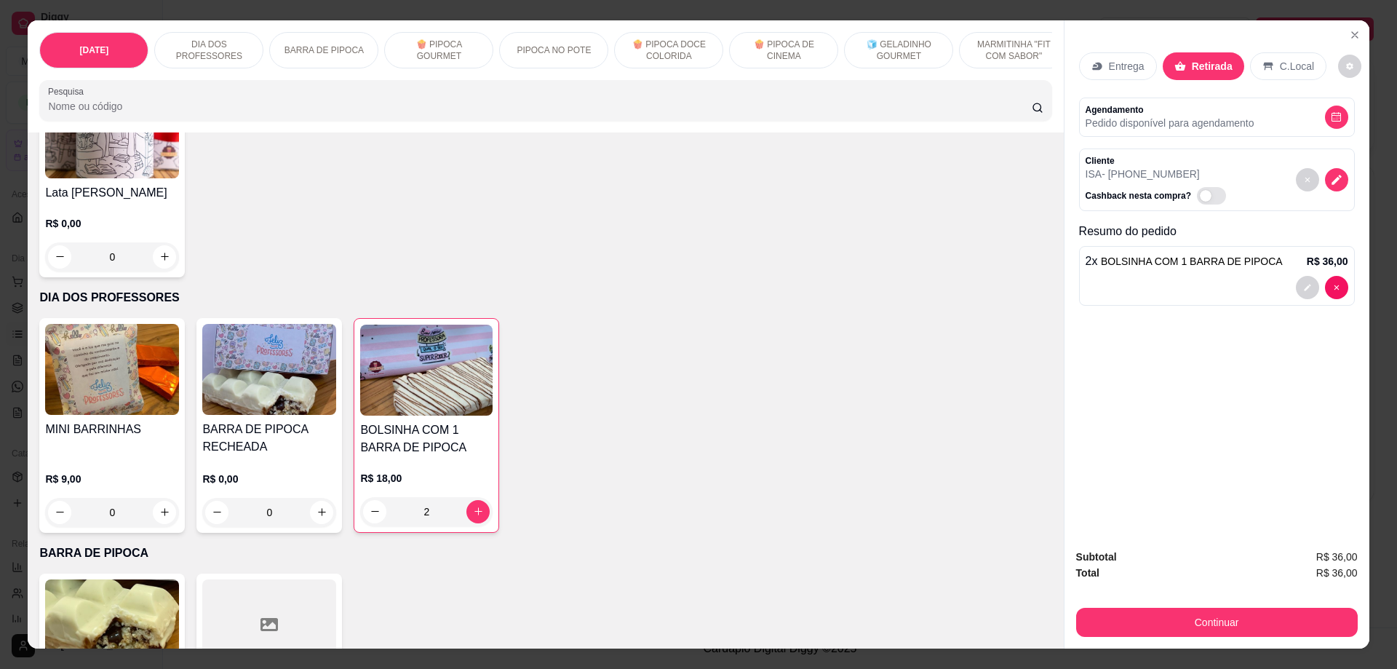
click at [161, 525] on div "0" at bounding box center [112, 512] width 134 height 29
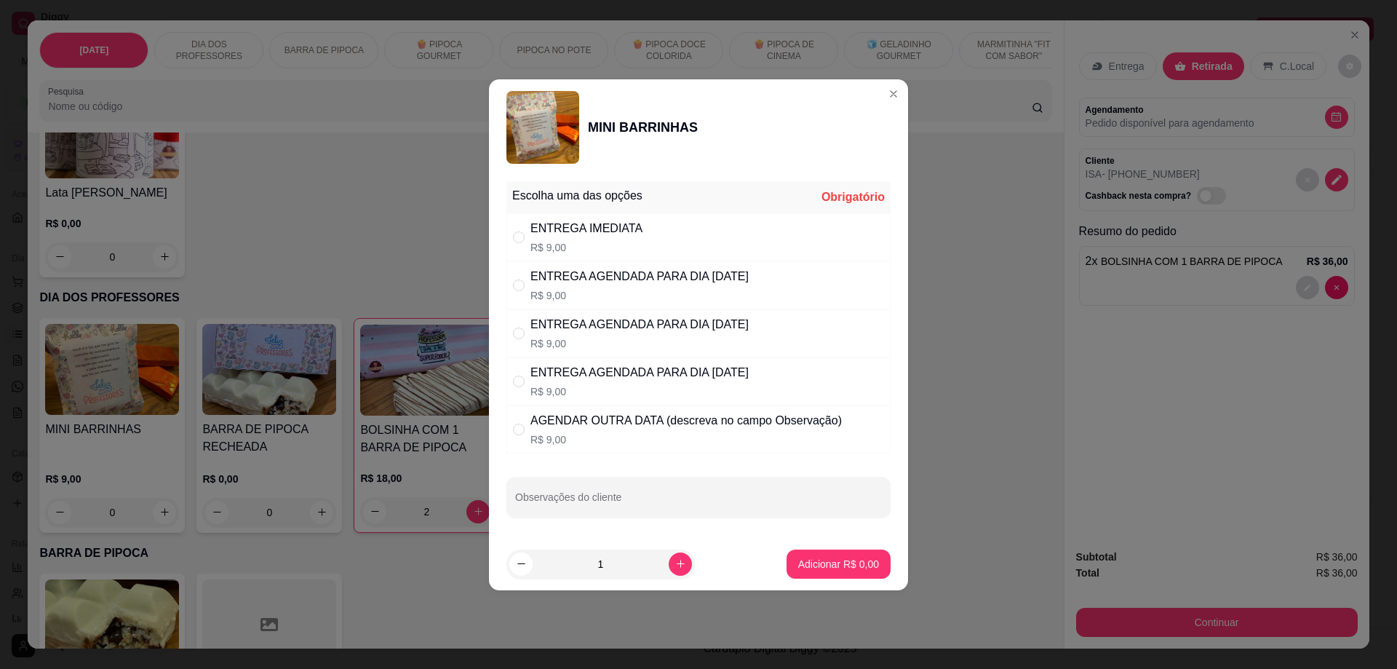
click at [615, 338] on p "R$ 9,00" at bounding box center [639, 343] width 218 height 15
radio input "true"
click at [675, 567] on icon "increase-product-quantity" at bounding box center [680, 563] width 11 height 11
type input "3"
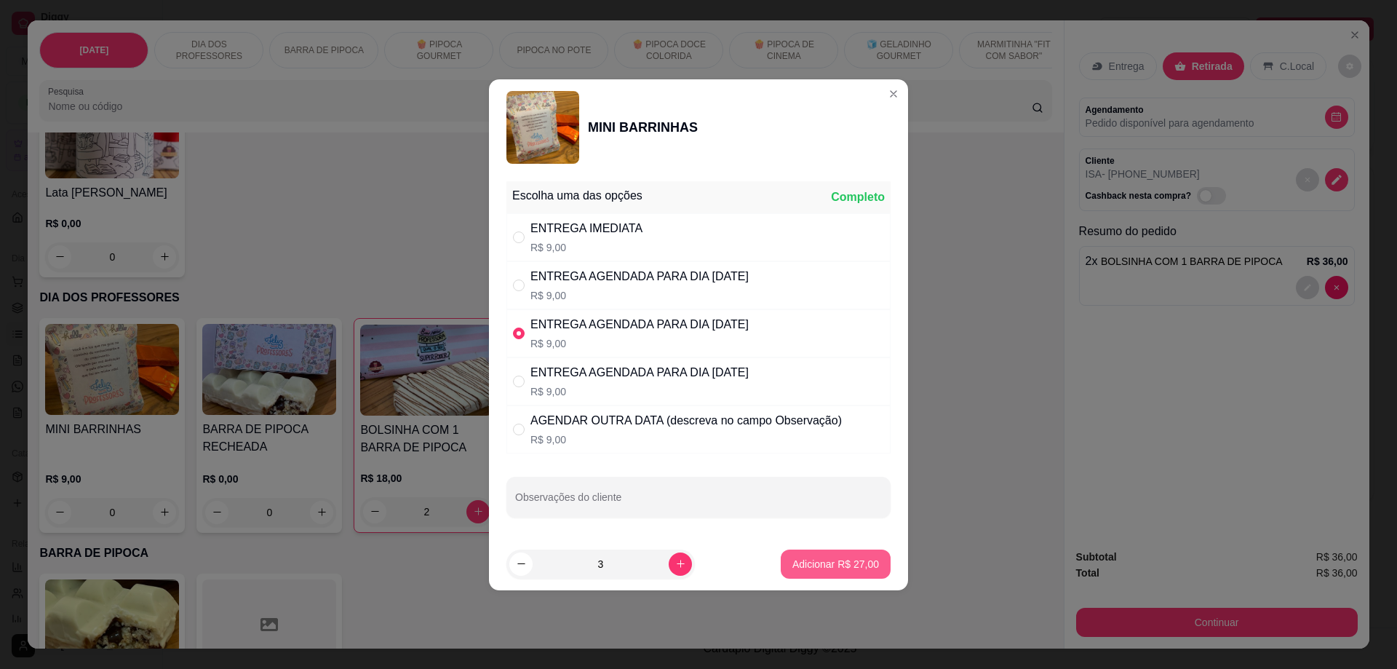
click at [824, 565] on p "Adicionar R$ 27,00" at bounding box center [835, 564] width 87 height 15
type input "3"
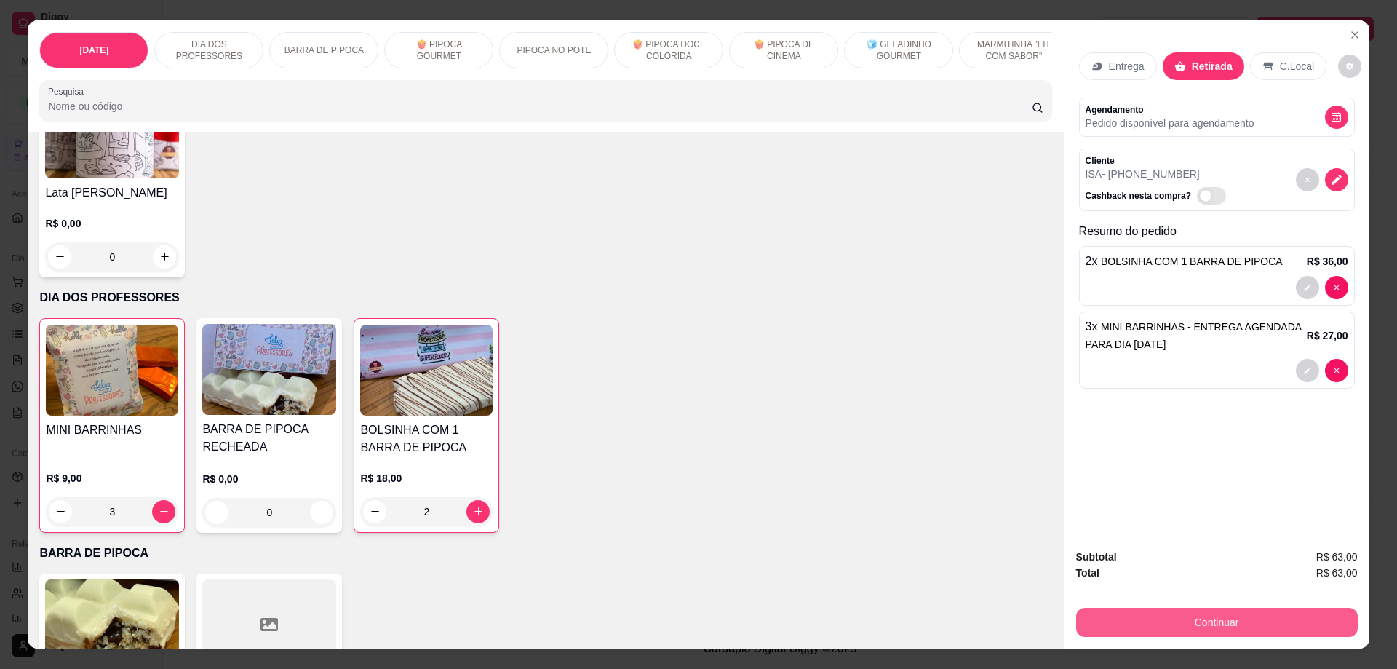
click at [1215, 617] on button "Continuar" at bounding box center [1217, 621] width 282 height 29
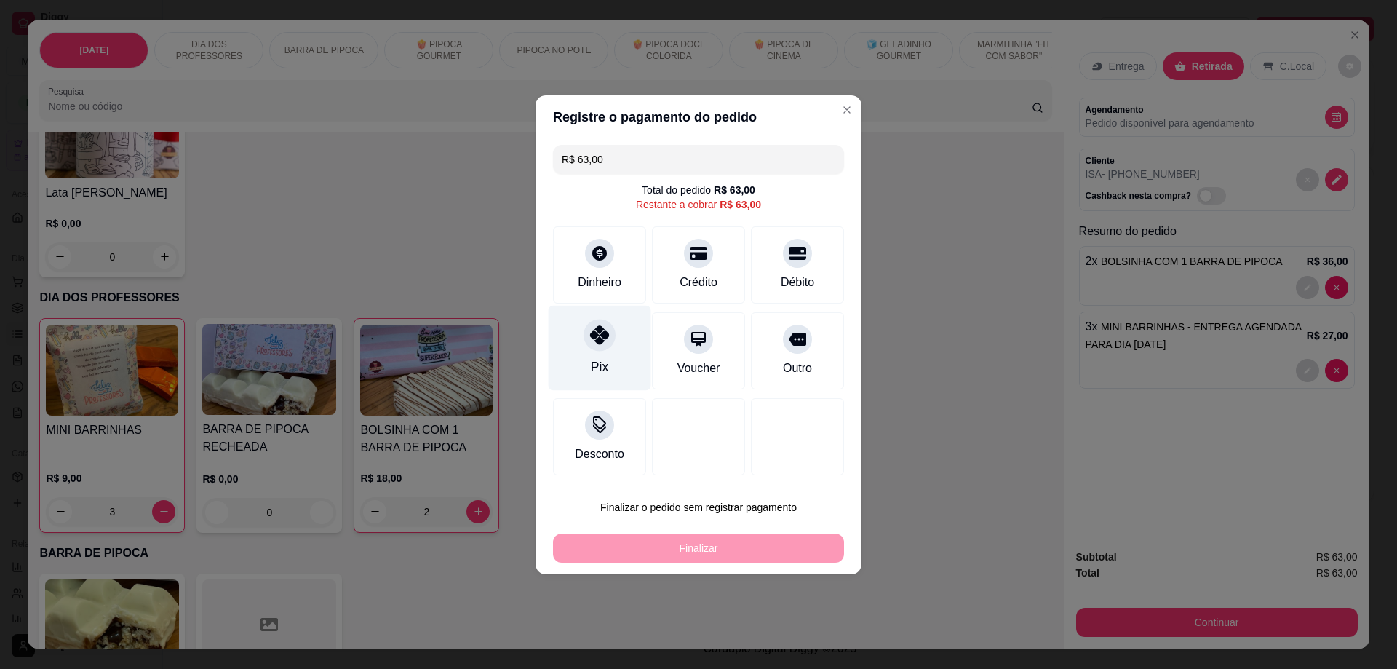
click at [592, 354] on div "Pix" at bounding box center [600, 347] width 103 height 85
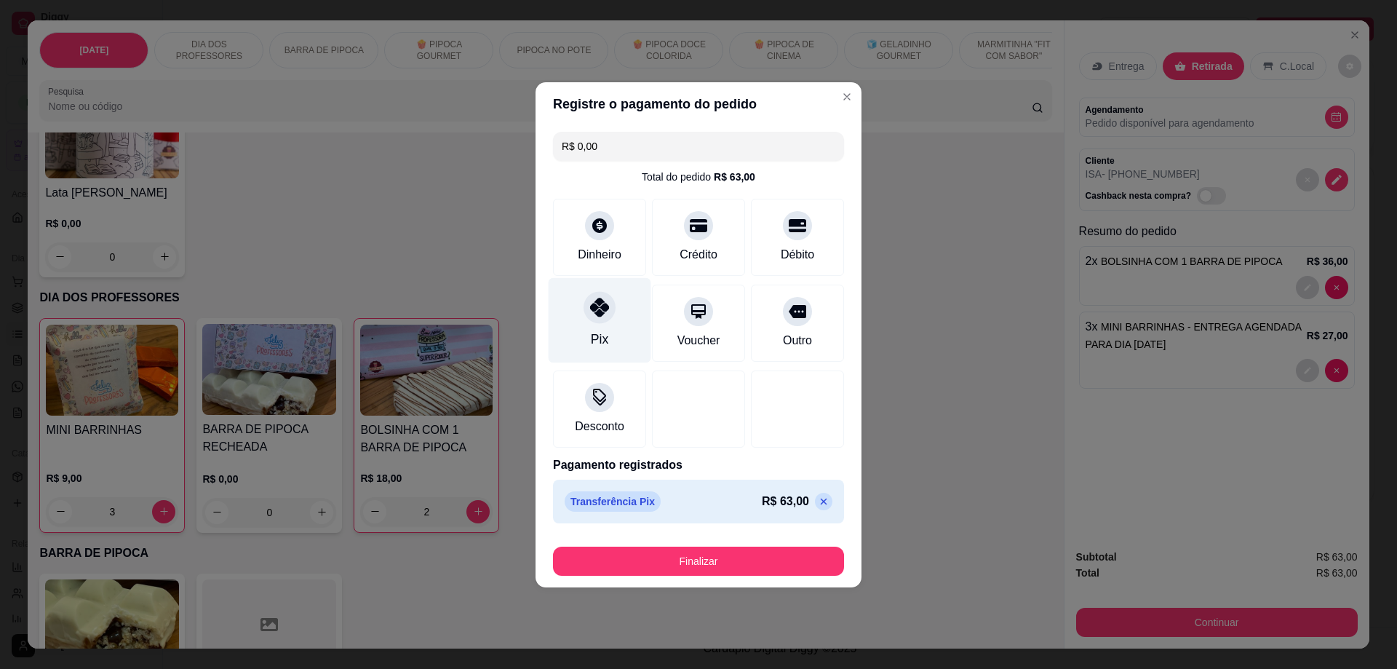
type input "R$ 0,00"
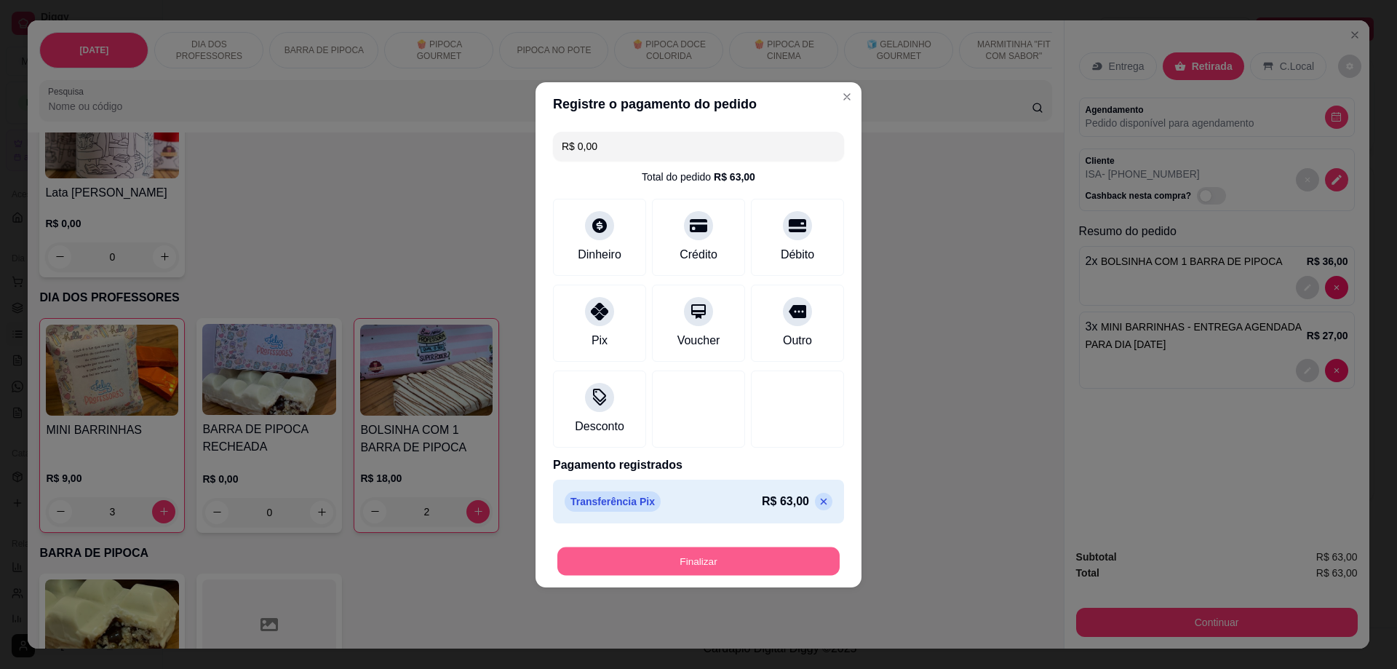
click at [662, 565] on button "Finalizar" at bounding box center [698, 560] width 282 height 28
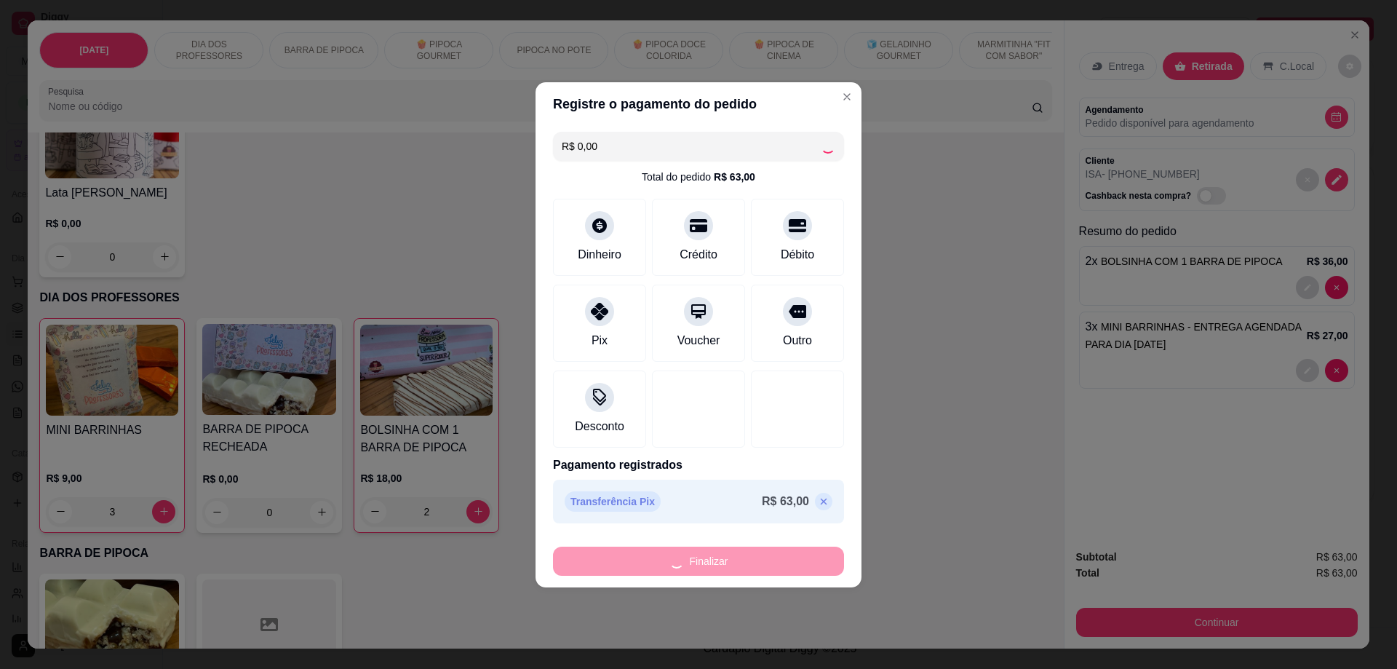
type input "0"
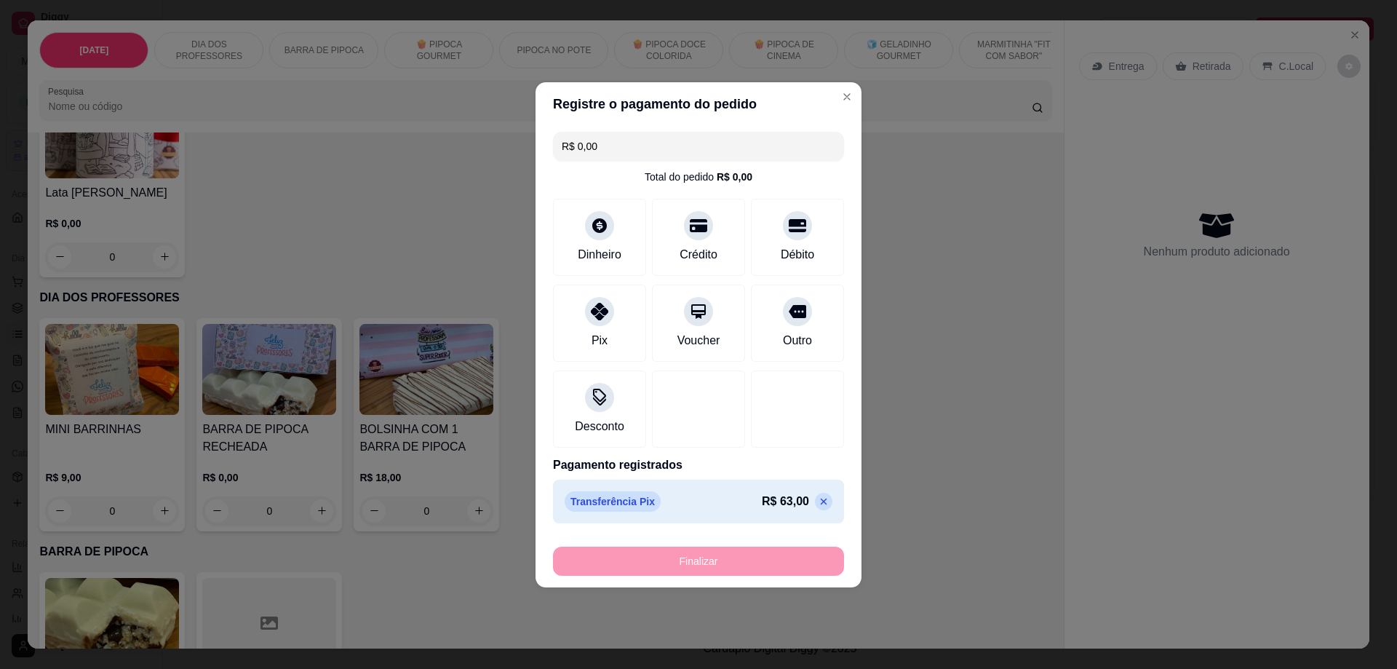
type input "-R$ 63,00"
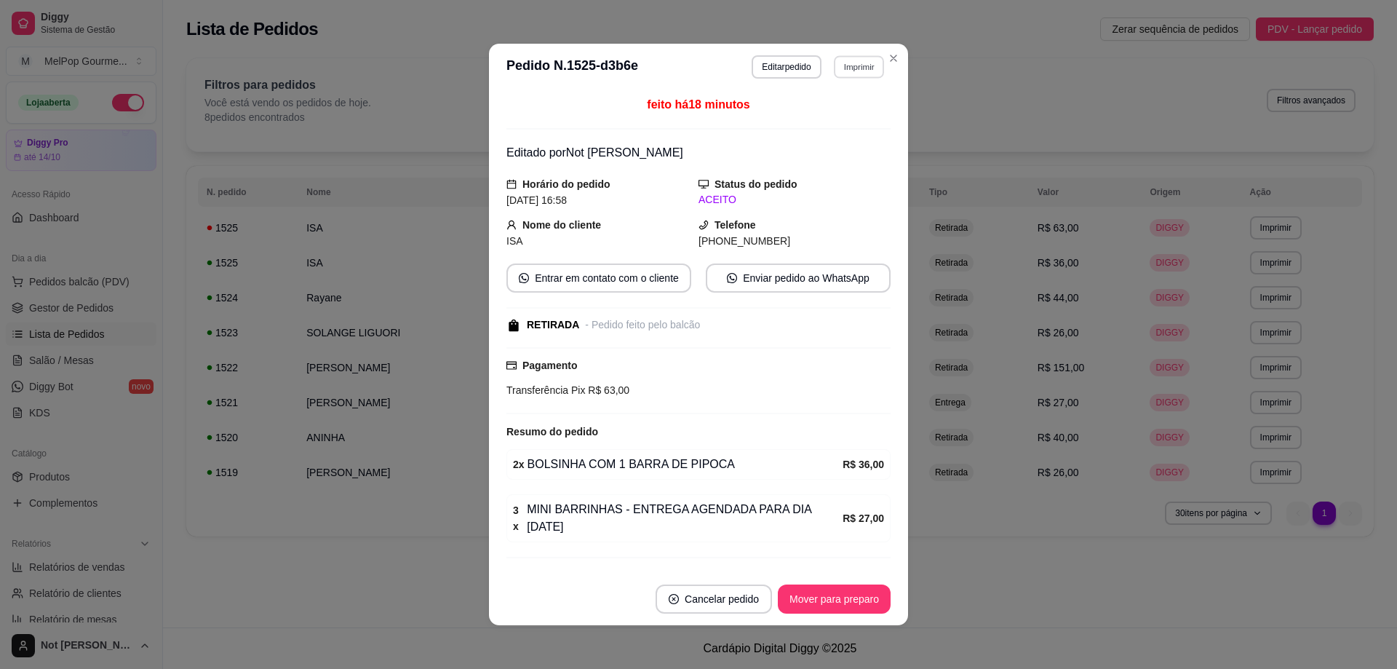
click at [840, 70] on button "Imprimir" at bounding box center [859, 66] width 50 height 23
click at [816, 116] on button "Impressora" at bounding box center [827, 117] width 105 height 23
